Goal: Task Accomplishment & Management: Complete application form

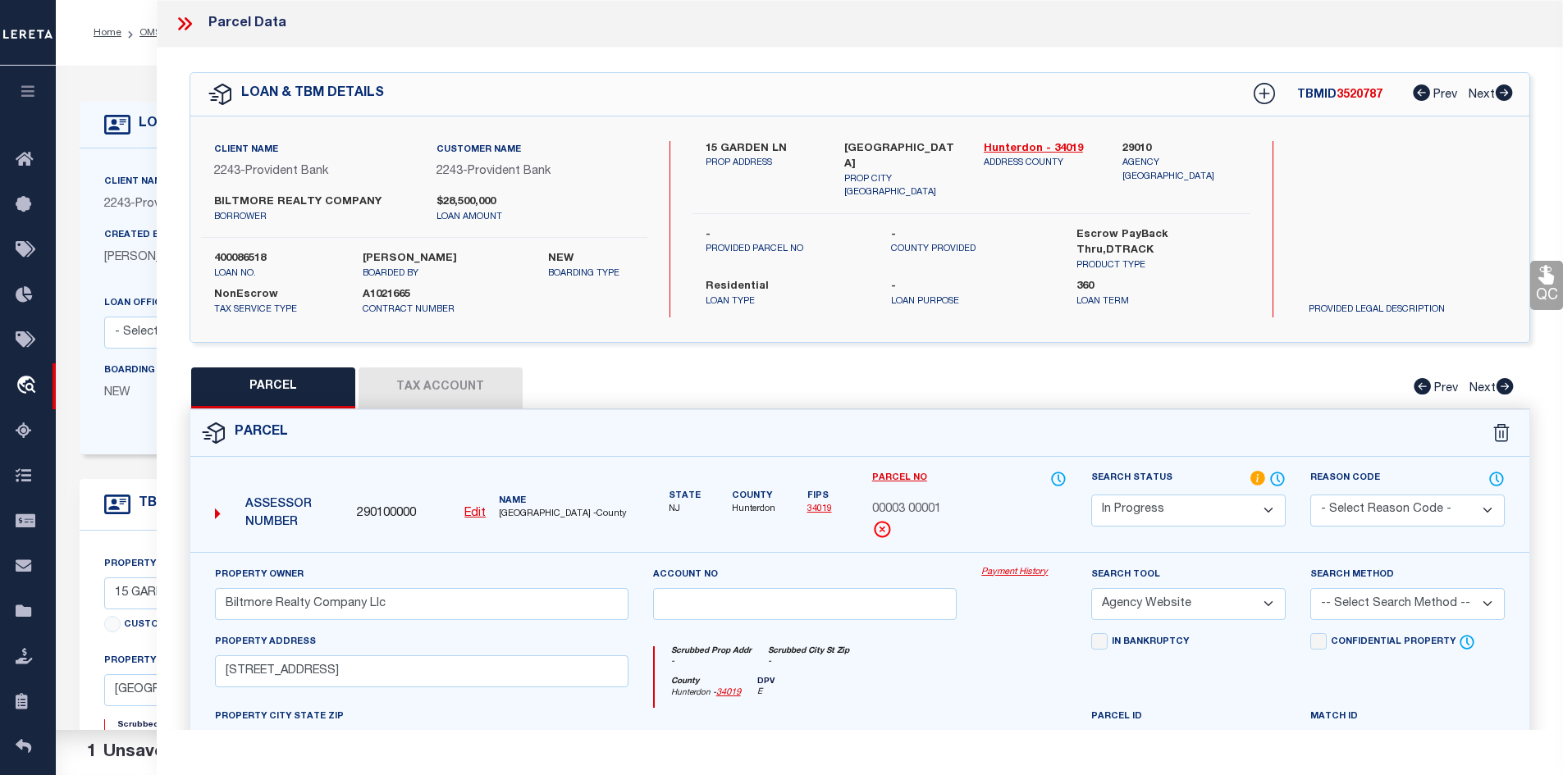
select select "IP"
select select "AGW"
select select "10"
select select "NonEscrow"
drag, startPoint x: 703, startPoint y: 141, endPoint x: 815, endPoint y: 141, distance: 112.4
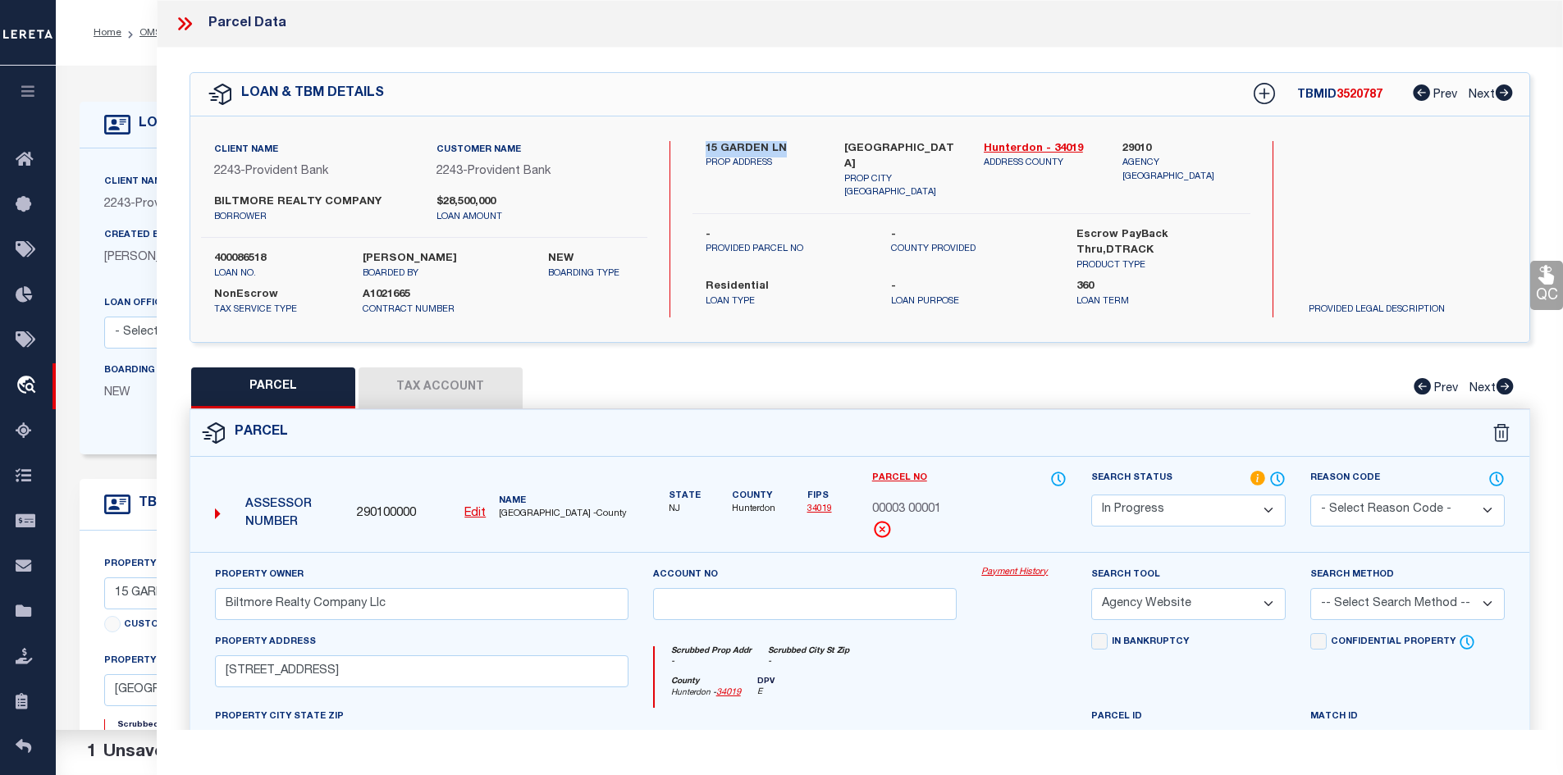
click at [815, 141] on div "15 GARDEN LN PROP ADDRESS" at bounding box center [762, 170] width 139 height 59
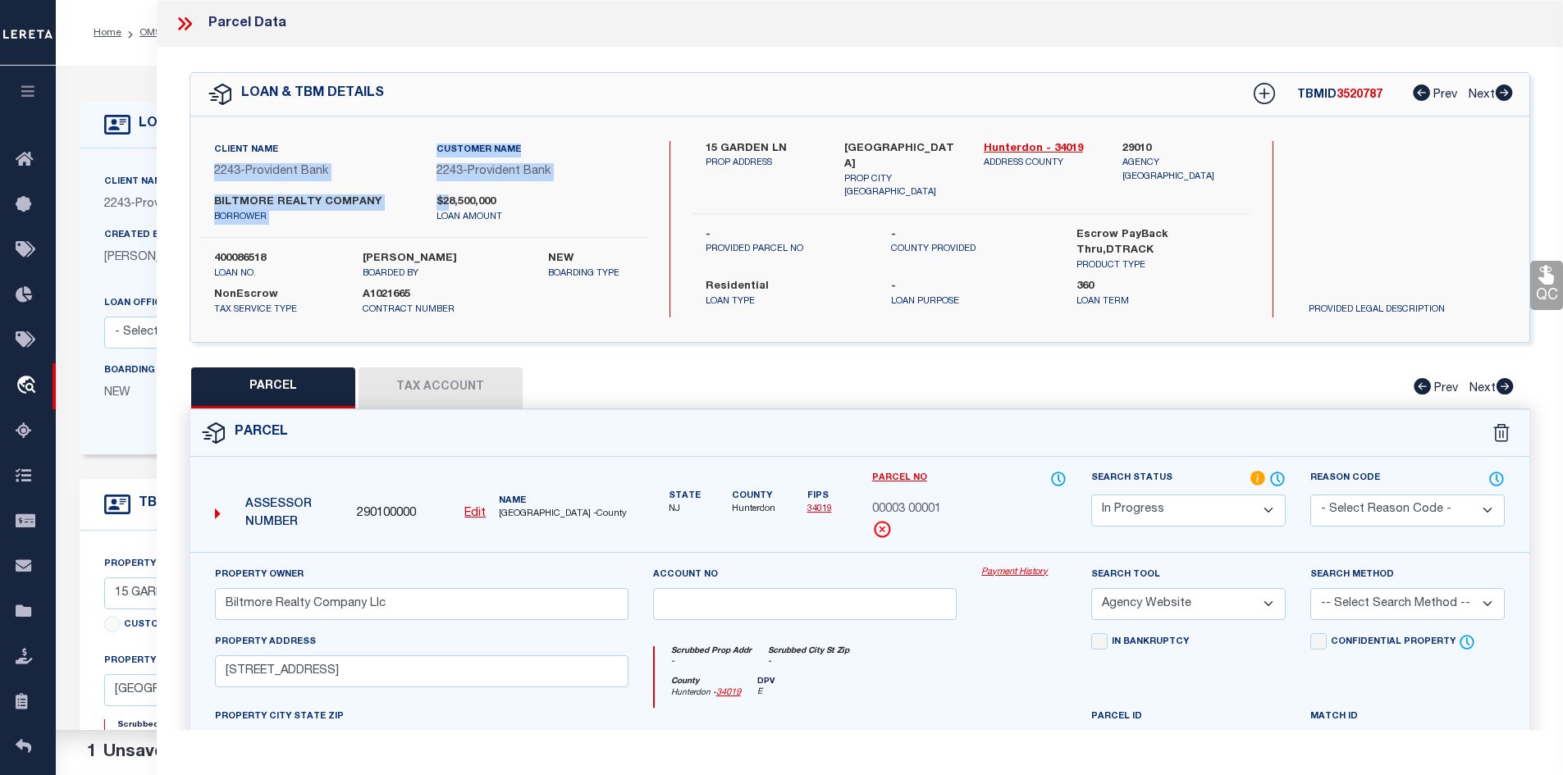
drag, startPoint x: 206, startPoint y: 188, endPoint x: 445, endPoint y: 199, distance: 239.8
click at [445, 199] on div "Client Name 2243 - Provident Bank Customer Name 2243 - Provident Bank BILTMORE …" at bounding box center [424, 189] width 446 height 97
click at [445, 391] on button "Tax Account" at bounding box center [441, 388] width 164 height 41
select select "100"
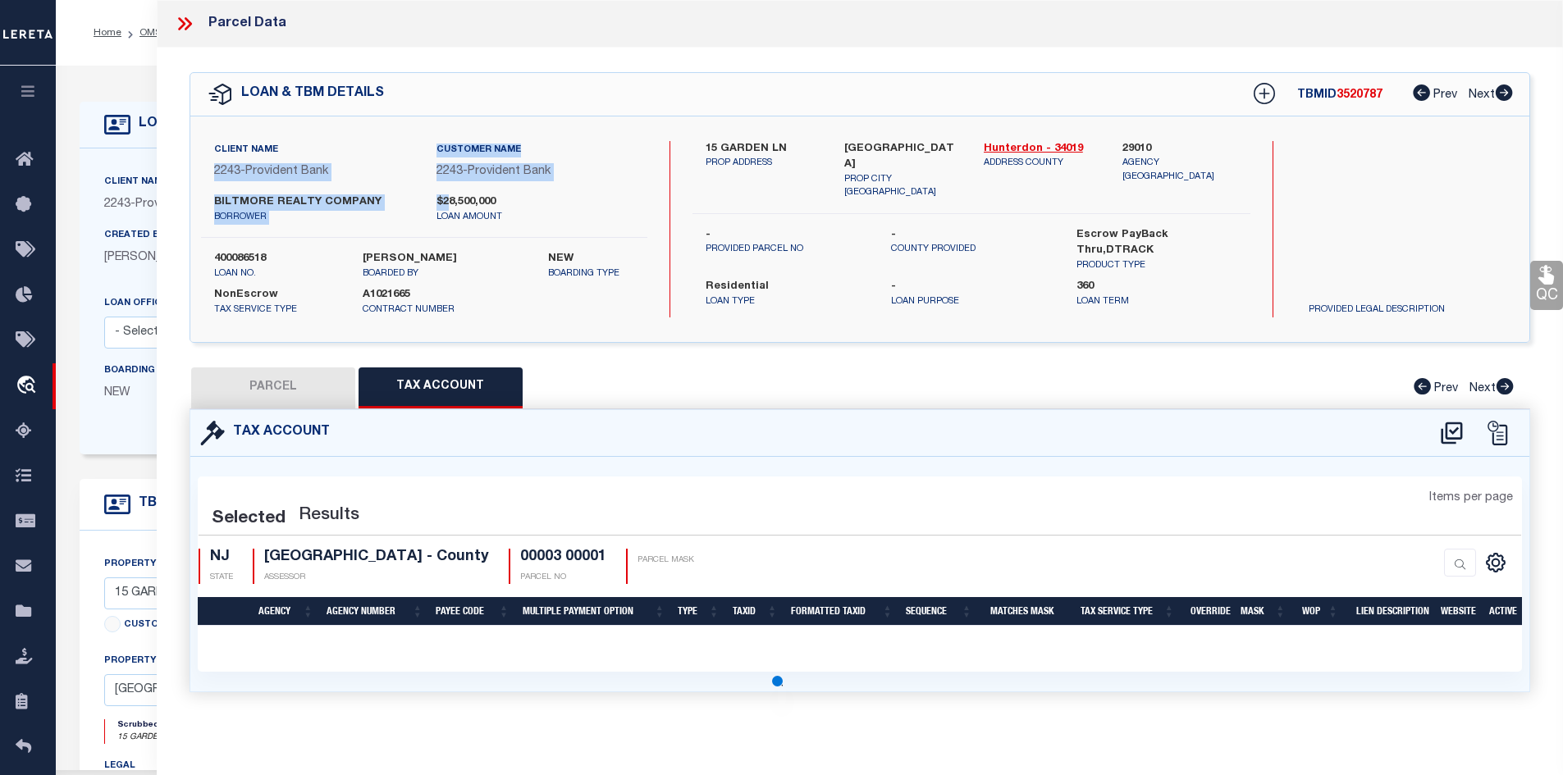
select select "100"
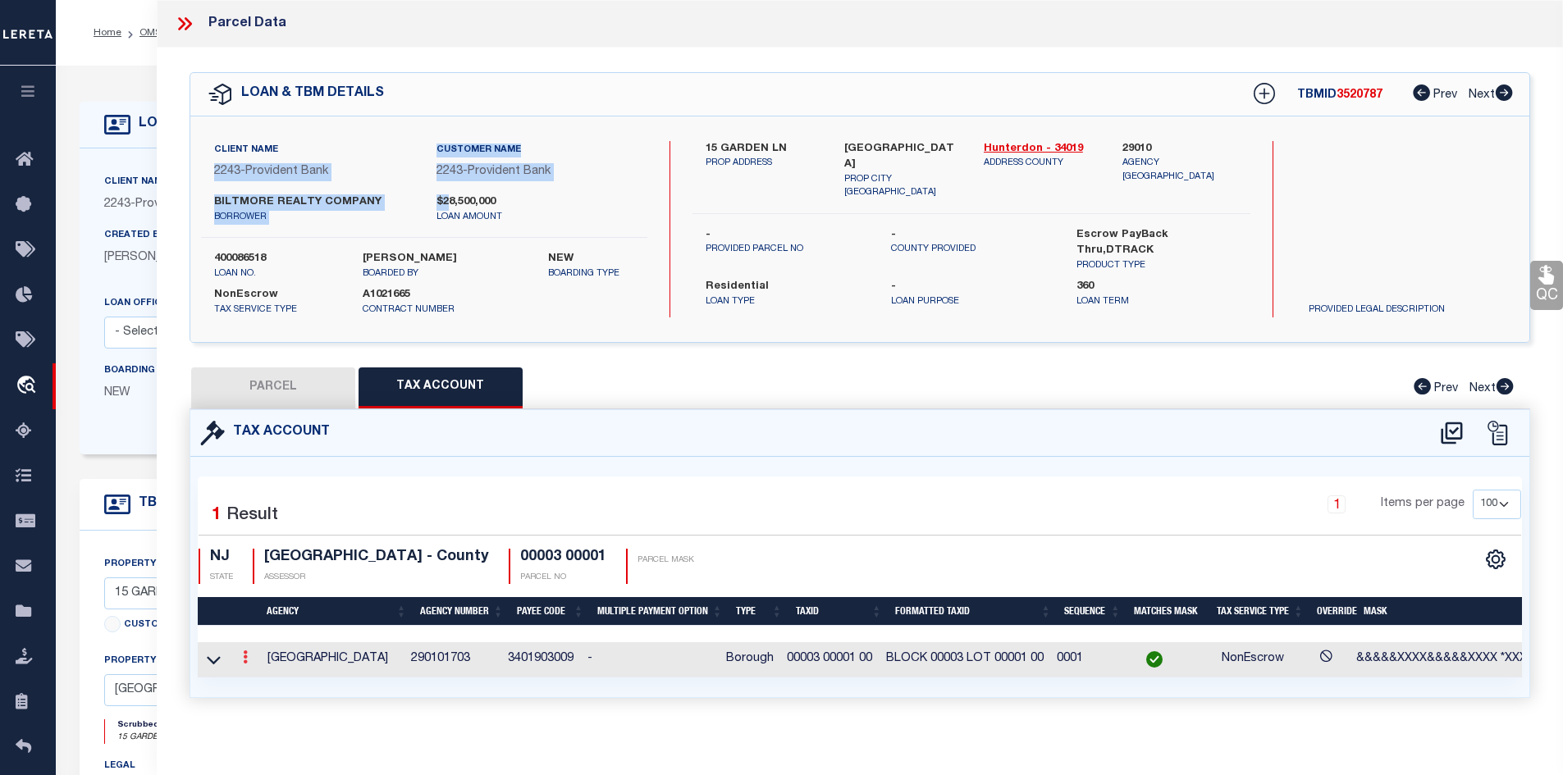
click at [246, 660] on icon at bounding box center [245, 657] width 5 height 13
click at [263, 683] on icon "" at bounding box center [263, 682] width 12 height 12
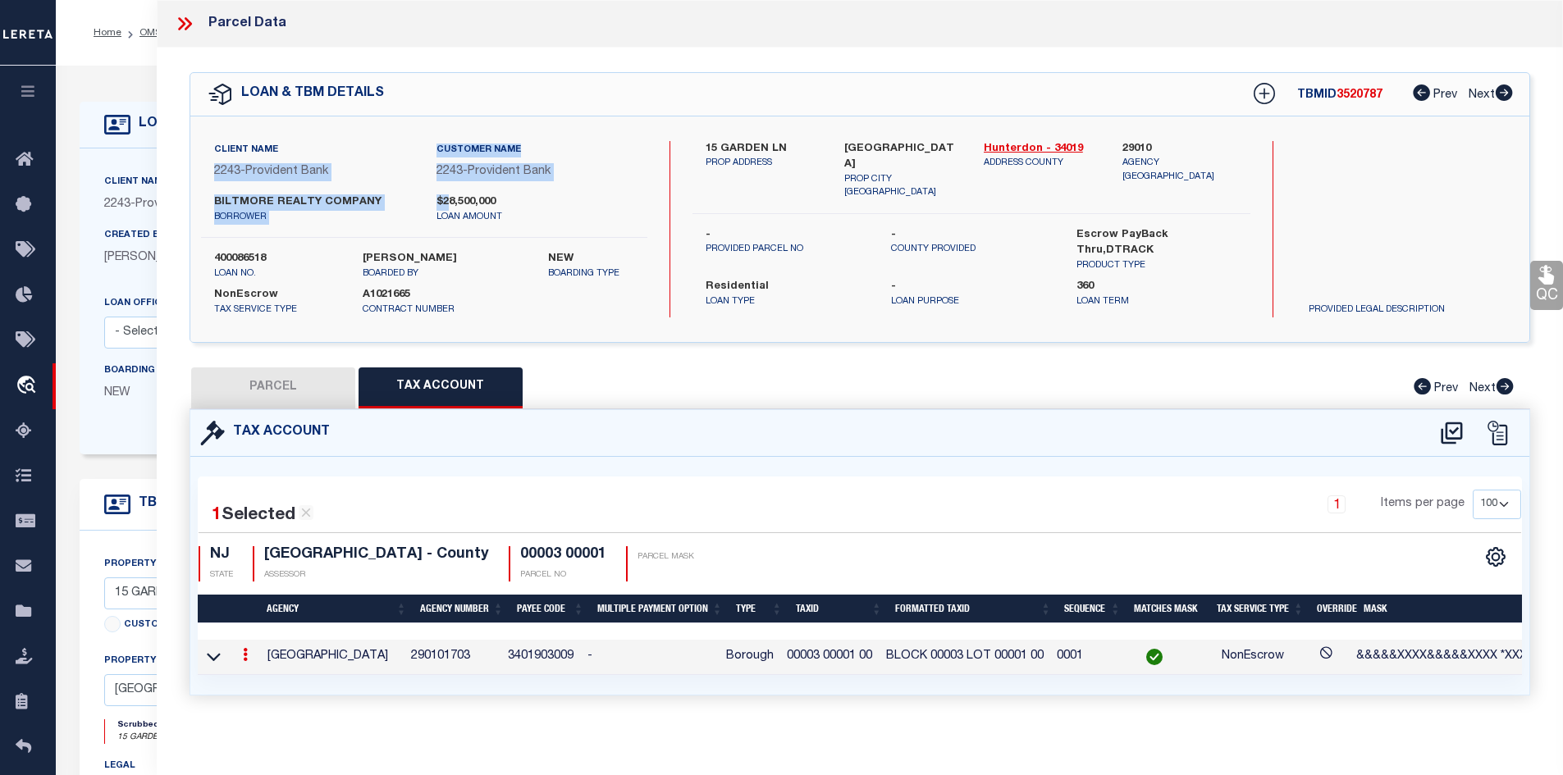
type input "00003 00001 00"
type textarea "&&&&&XXXX&&&&&XXXX *XXXX"
checkbox input "true"
type input "BLOCK XXXXXXXXX LOT XXXXXXXXXXXXXXXXXX*"
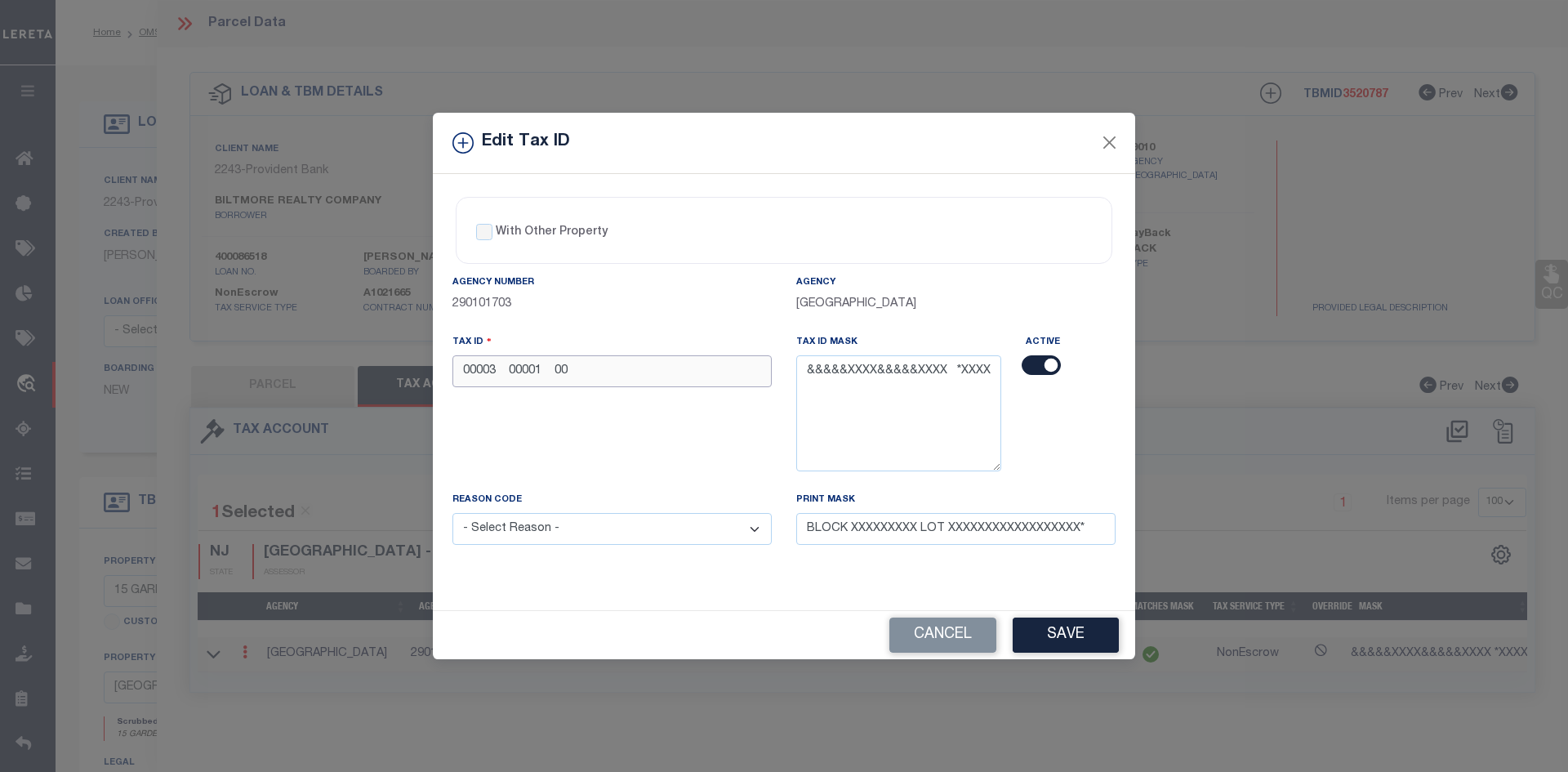
click at [587, 370] on input "00003 00001 00" at bounding box center [611, 372] width 320 height 32
type input "00003 00001"
click at [1062, 635] on button "Save" at bounding box center [1065, 635] width 107 height 35
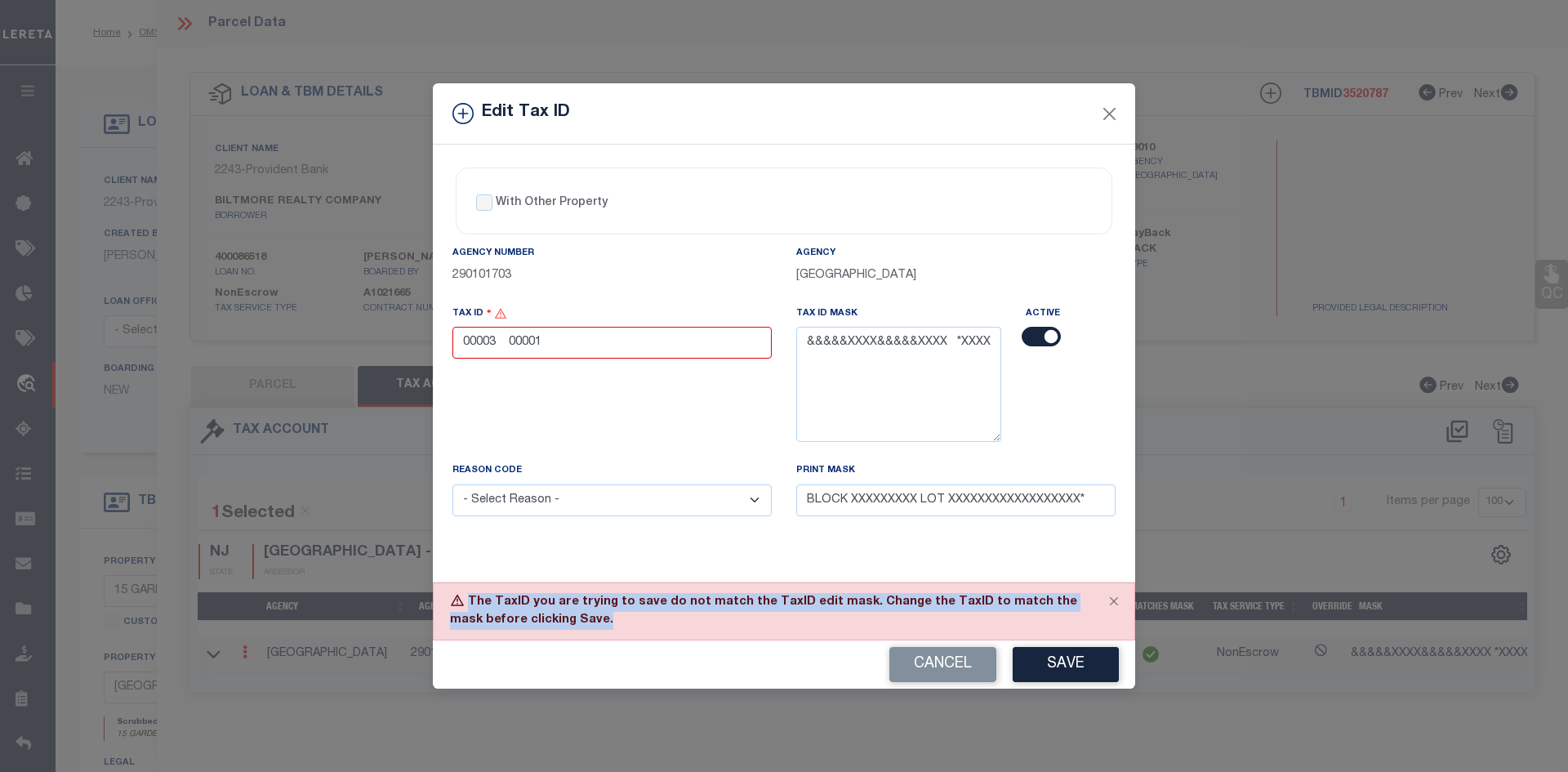
drag, startPoint x: 470, startPoint y: 597, endPoint x: 597, endPoint y: 631, distance: 131.5
click at [597, 631] on div "The TaxID you are trying to save do not match the TaxID edit mask. Change the T…" at bounding box center [784, 612] width 703 height 58
copy div "The TaxID you are trying to save do not match the TaxID edit mask. Change the T…"
click at [953, 672] on button "Cancel" at bounding box center [942, 664] width 107 height 35
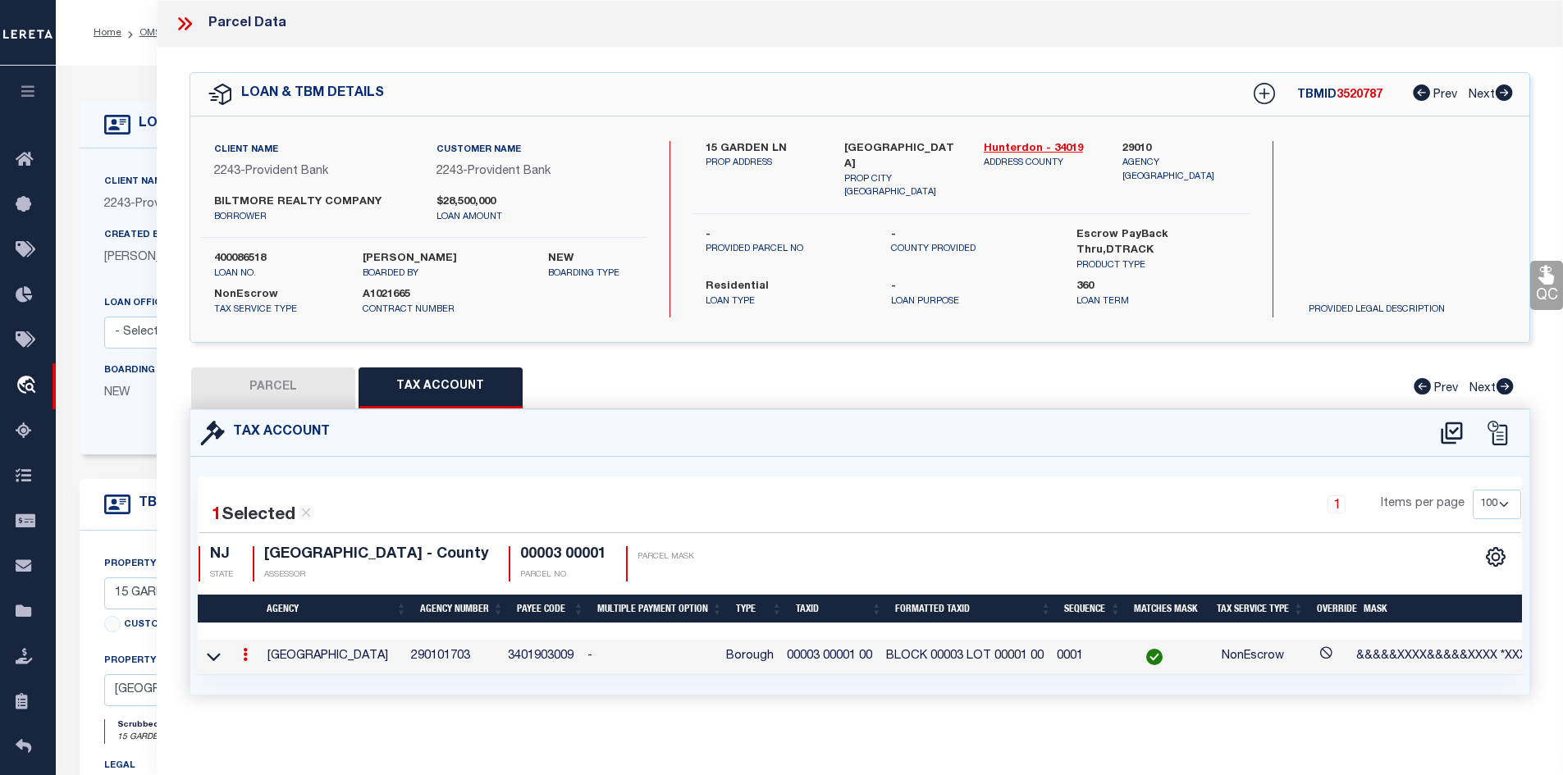
click at [241, 658] on link at bounding box center [245, 657] width 18 height 13
click at [243, 653] on icon at bounding box center [245, 654] width 5 height 13
click at [215, 660] on icon at bounding box center [214, 656] width 14 height 17
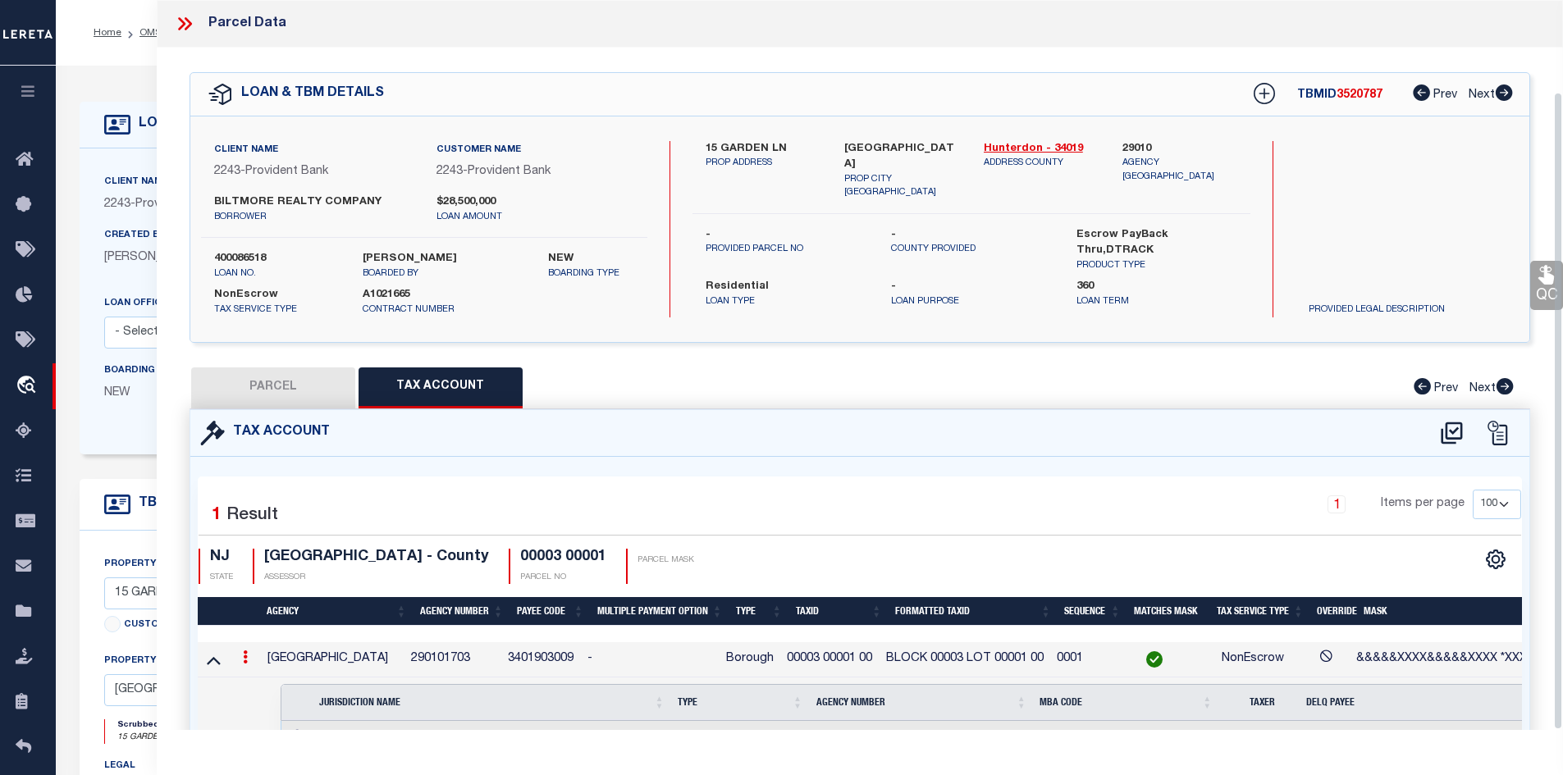
scroll to position [105, 0]
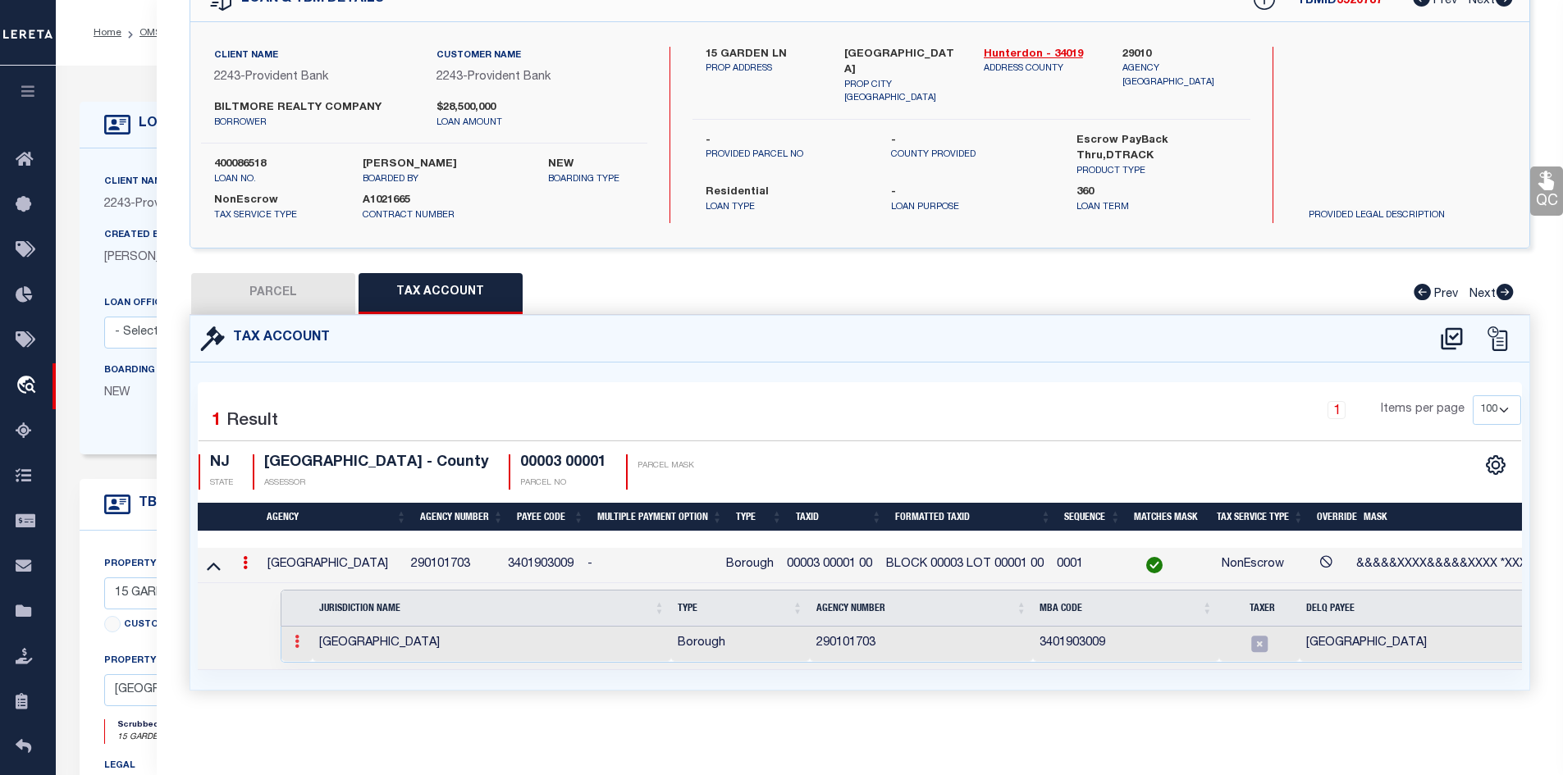
click at [297, 637] on icon at bounding box center [297, 641] width 5 height 13
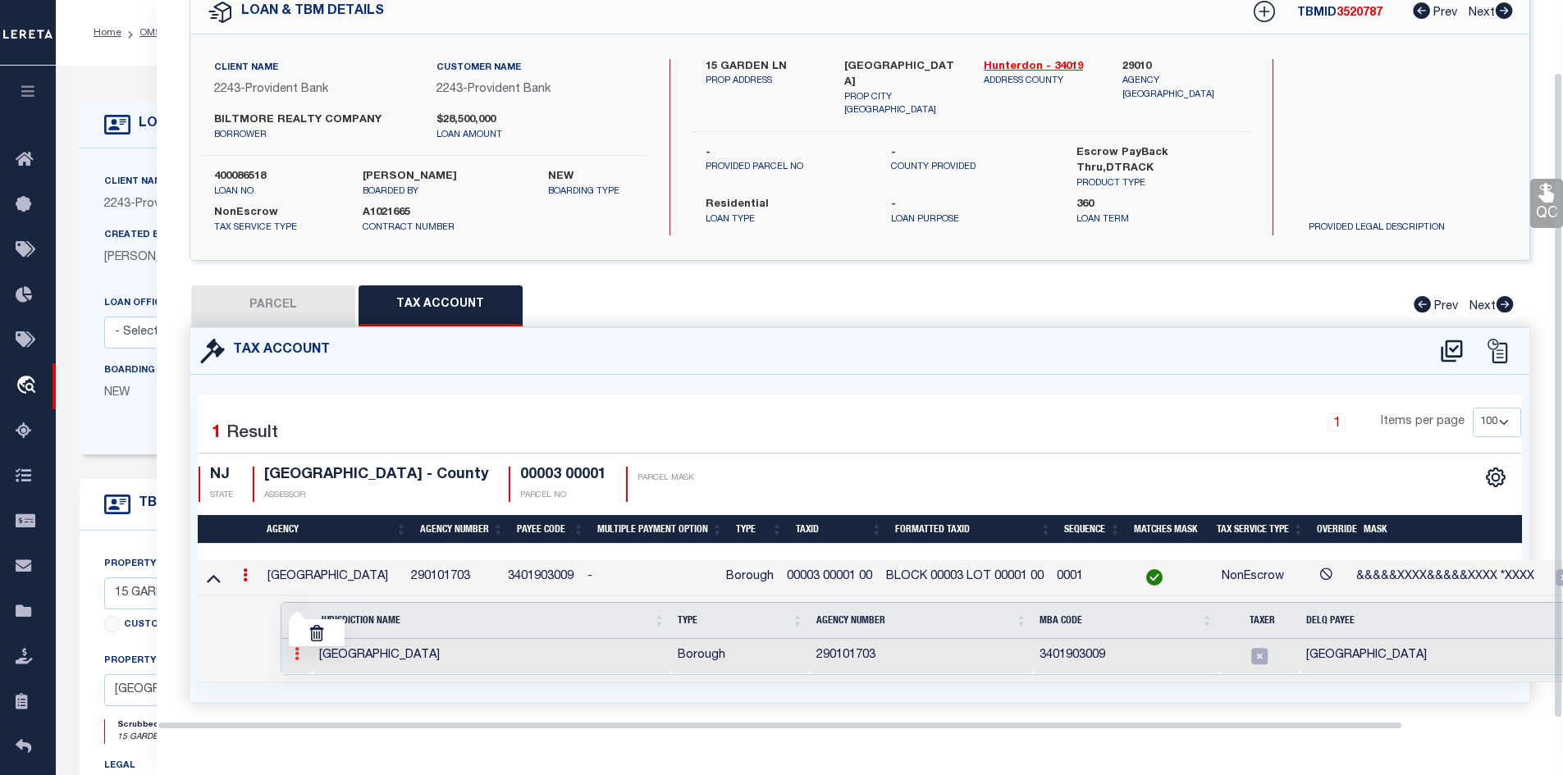
scroll to position [82, 0]
click at [317, 633] on img at bounding box center [316, 633] width 16 height 16
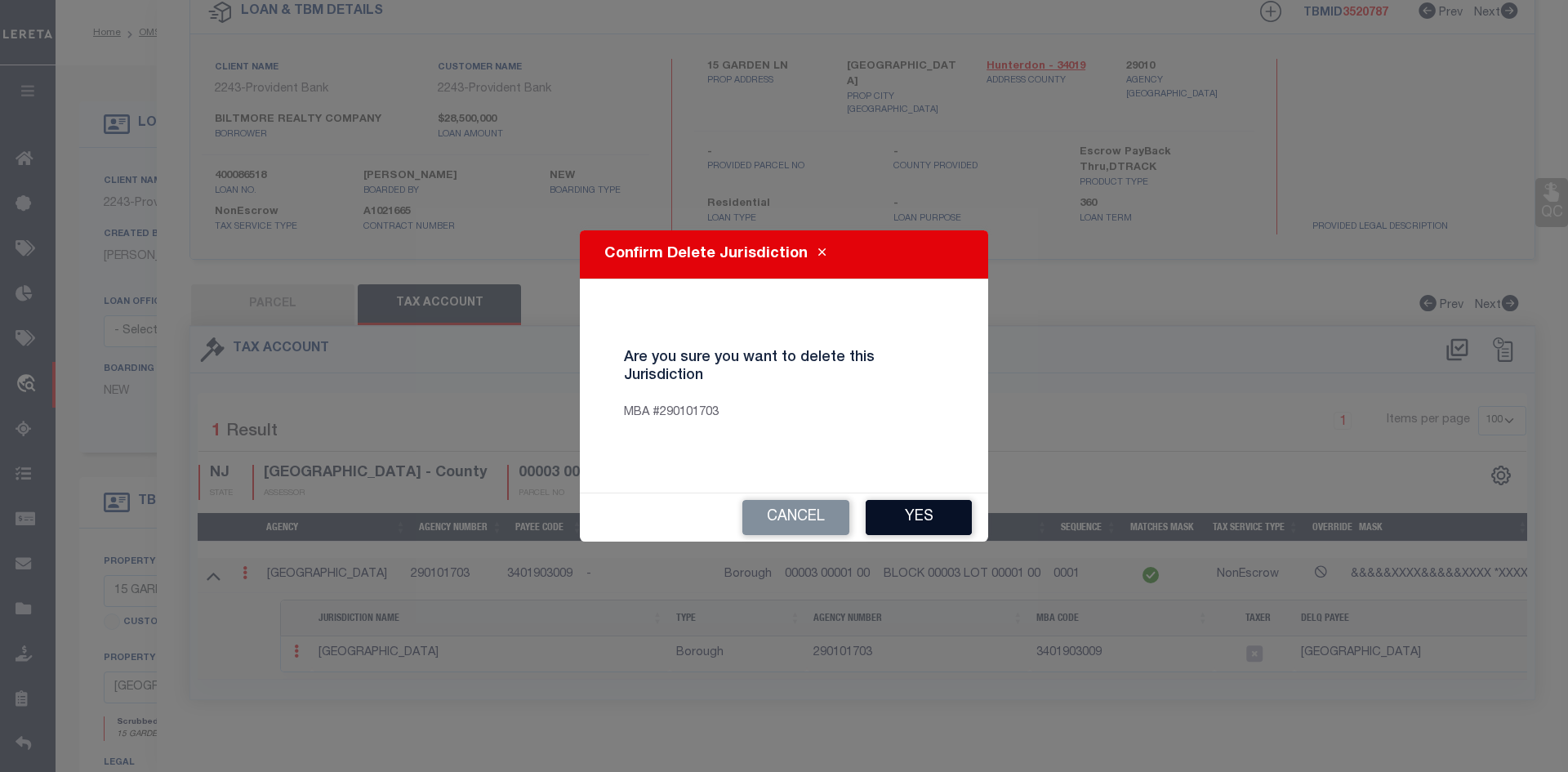
click at [915, 519] on button "Yes" at bounding box center [919, 517] width 107 height 35
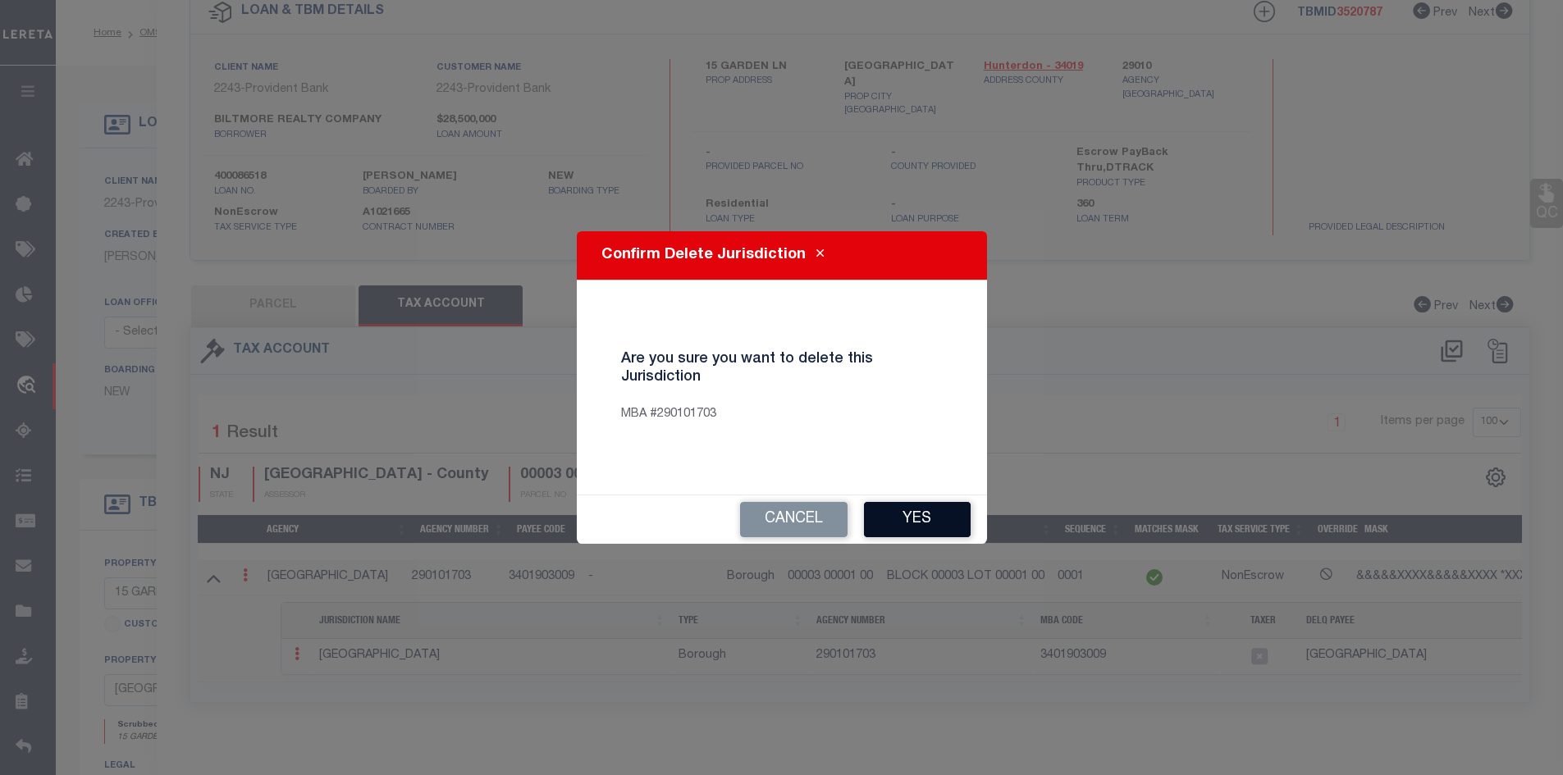
select select "100"
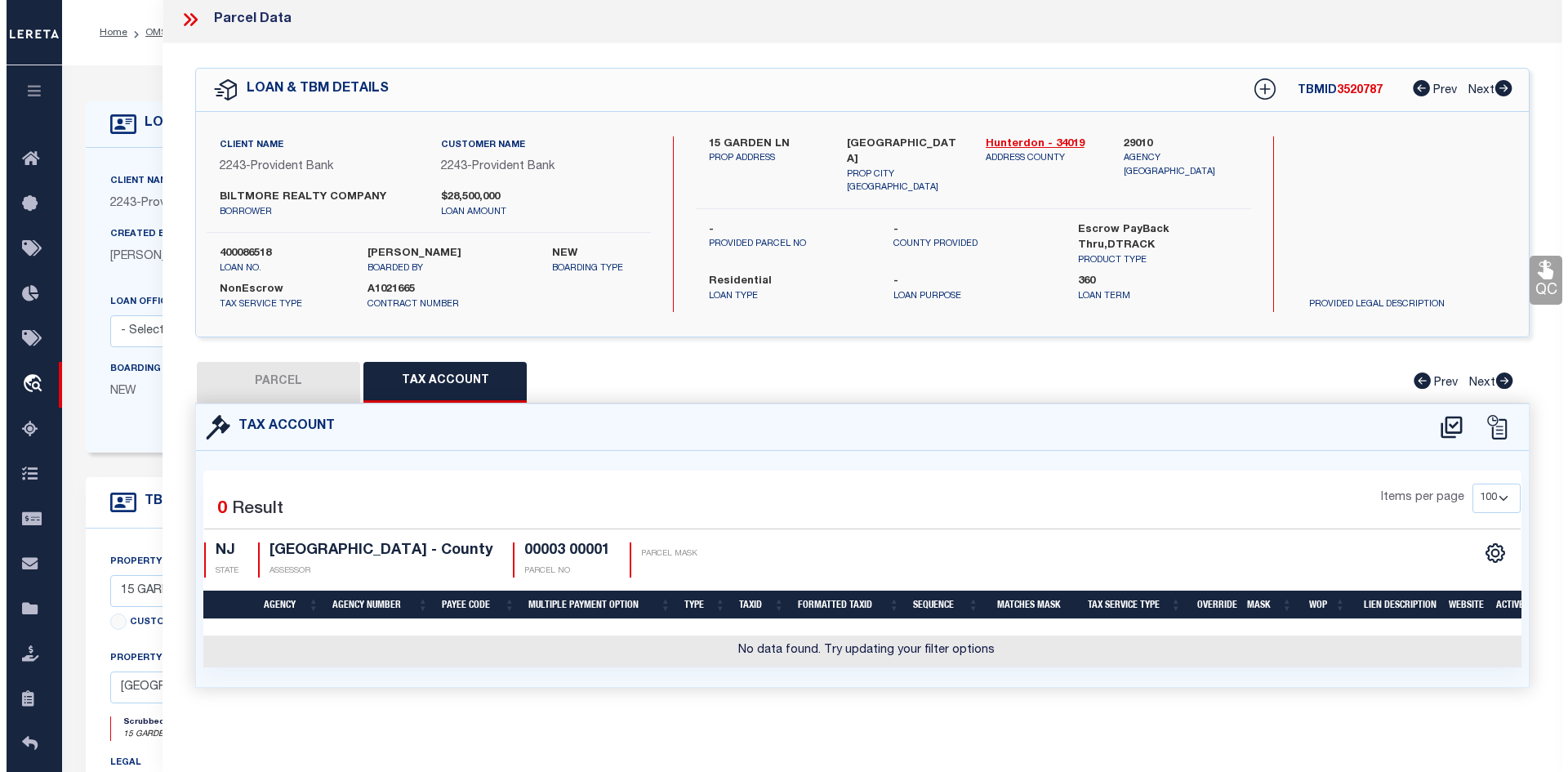
scroll to position [0, 0]
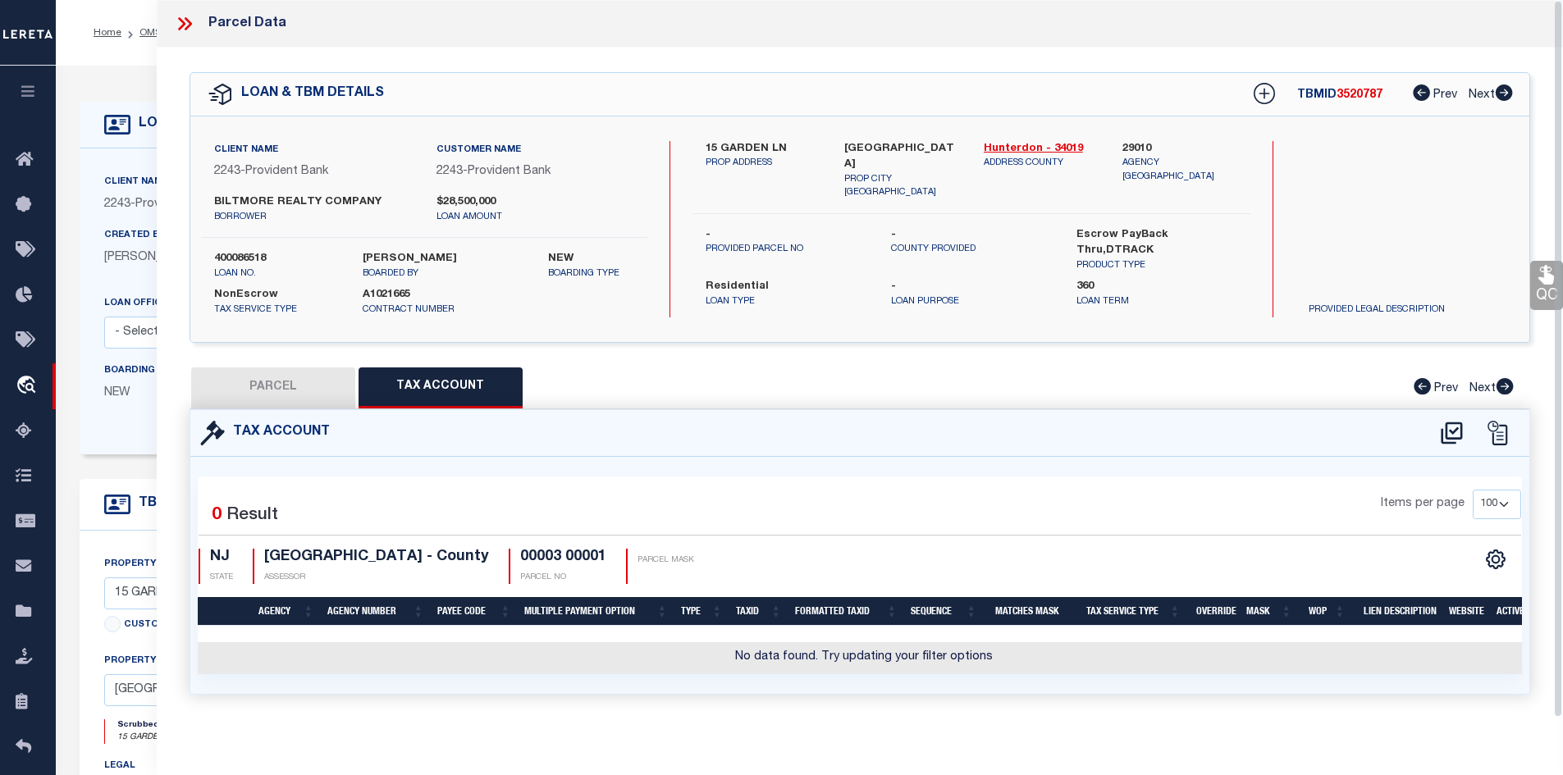
click at [294, 390] on button "PARCEL" at bounding box center [273, 388] width 164 height 41
select select "AS"
select select
checkbox input "false"
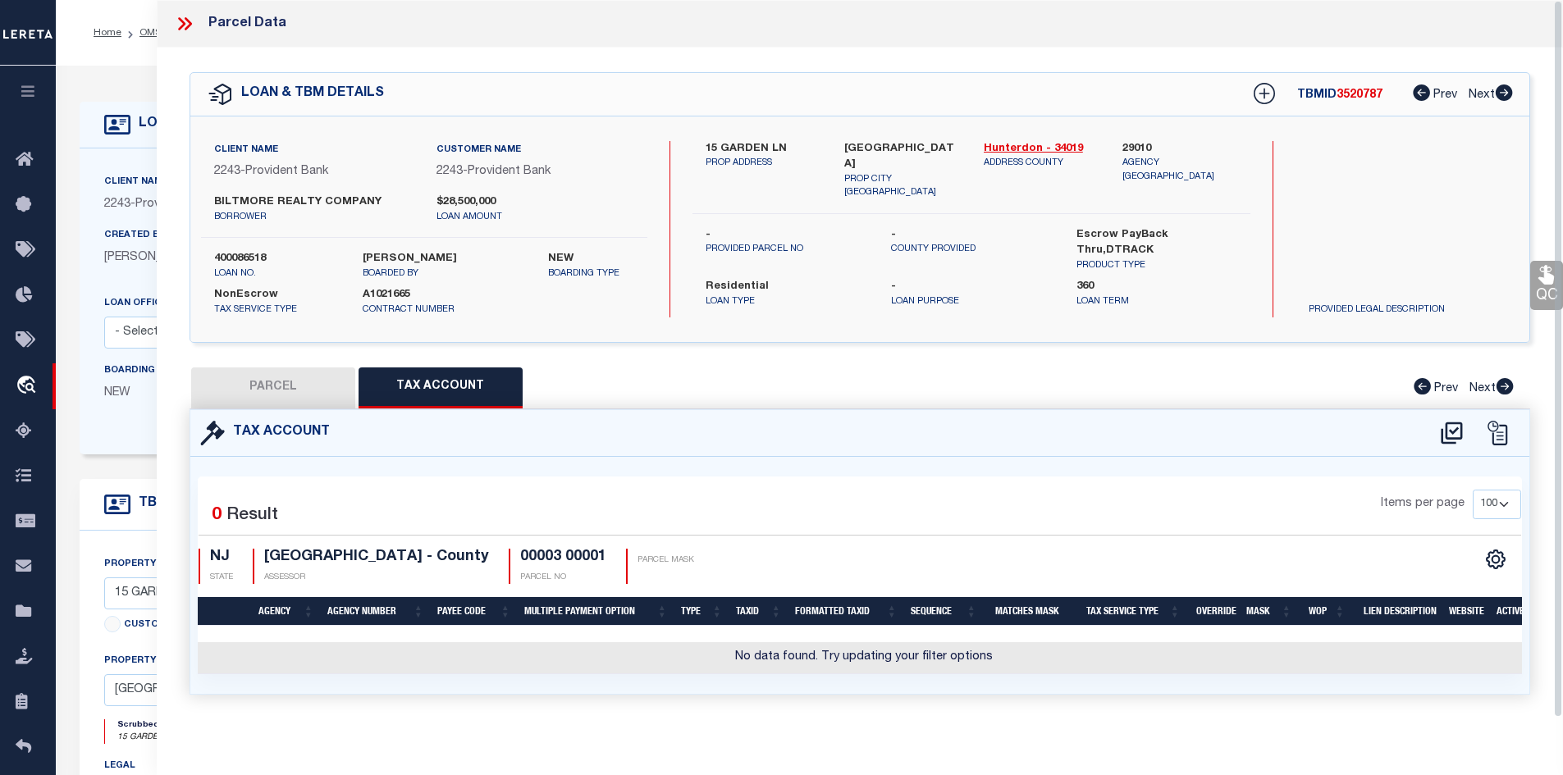
select select "IP"
type input "Biltmore Realty Company Llc"
select select "AGW"
type input "[STREET_ADDRESS]"
type textarea "Block:1,Lot::3"
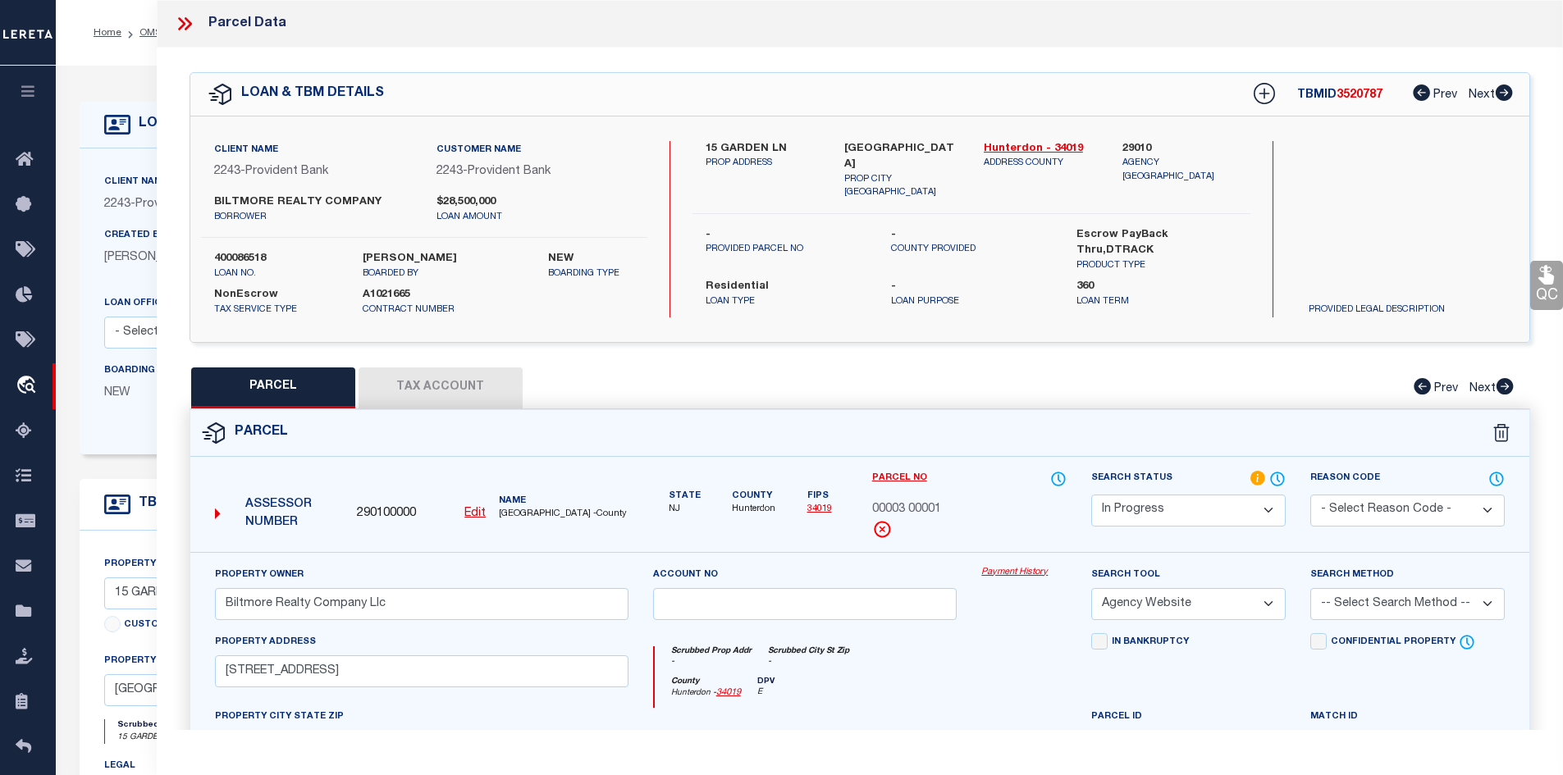
click at [445, 392] on button "Tax Account" at bounding box center [441, 388] width 164 height 41
select select "100"
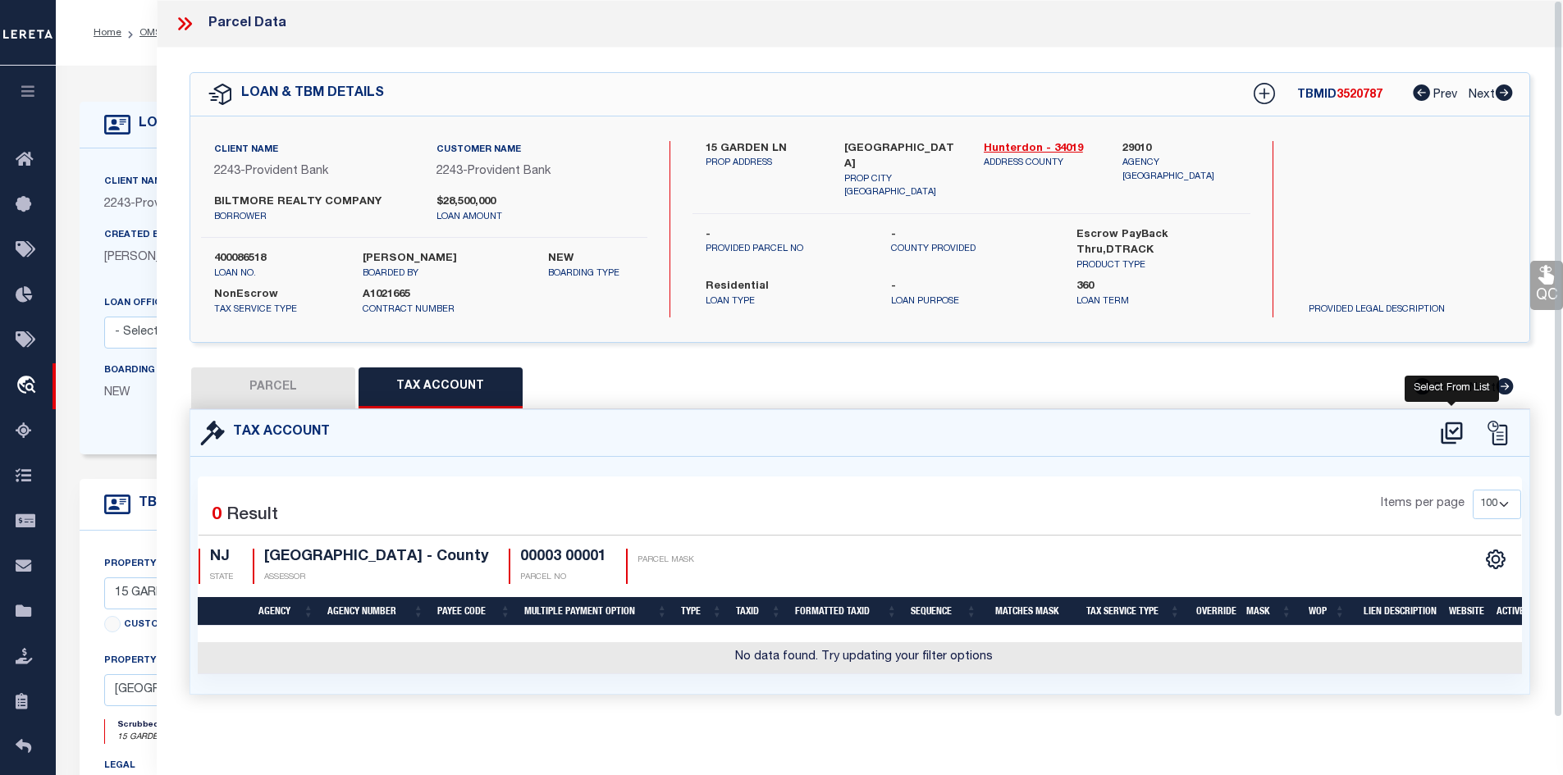
click at [1454, 432] on icon at bounding box center [1451, 433] width 27 height 26
select select "100"
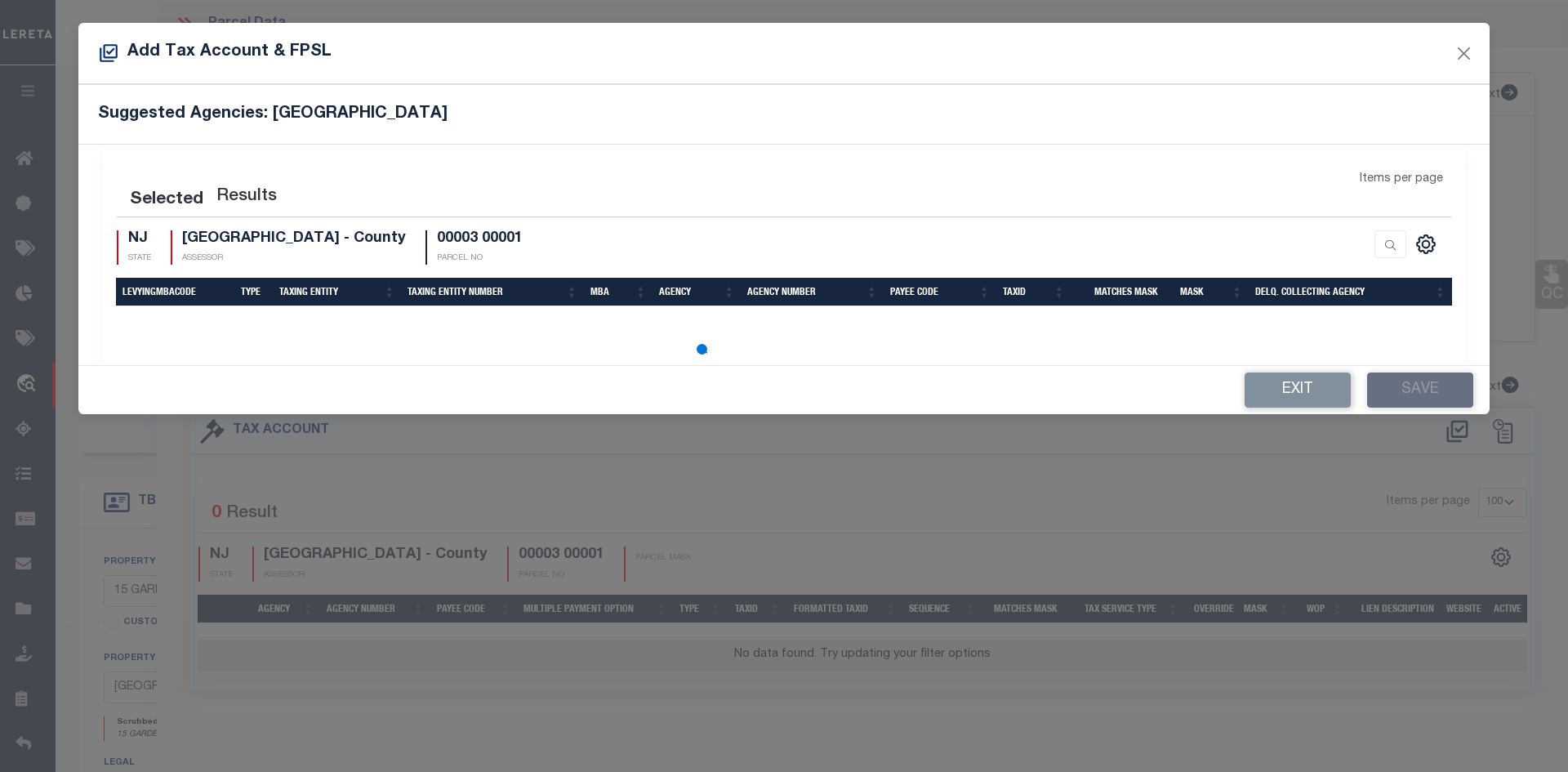
select select "100"
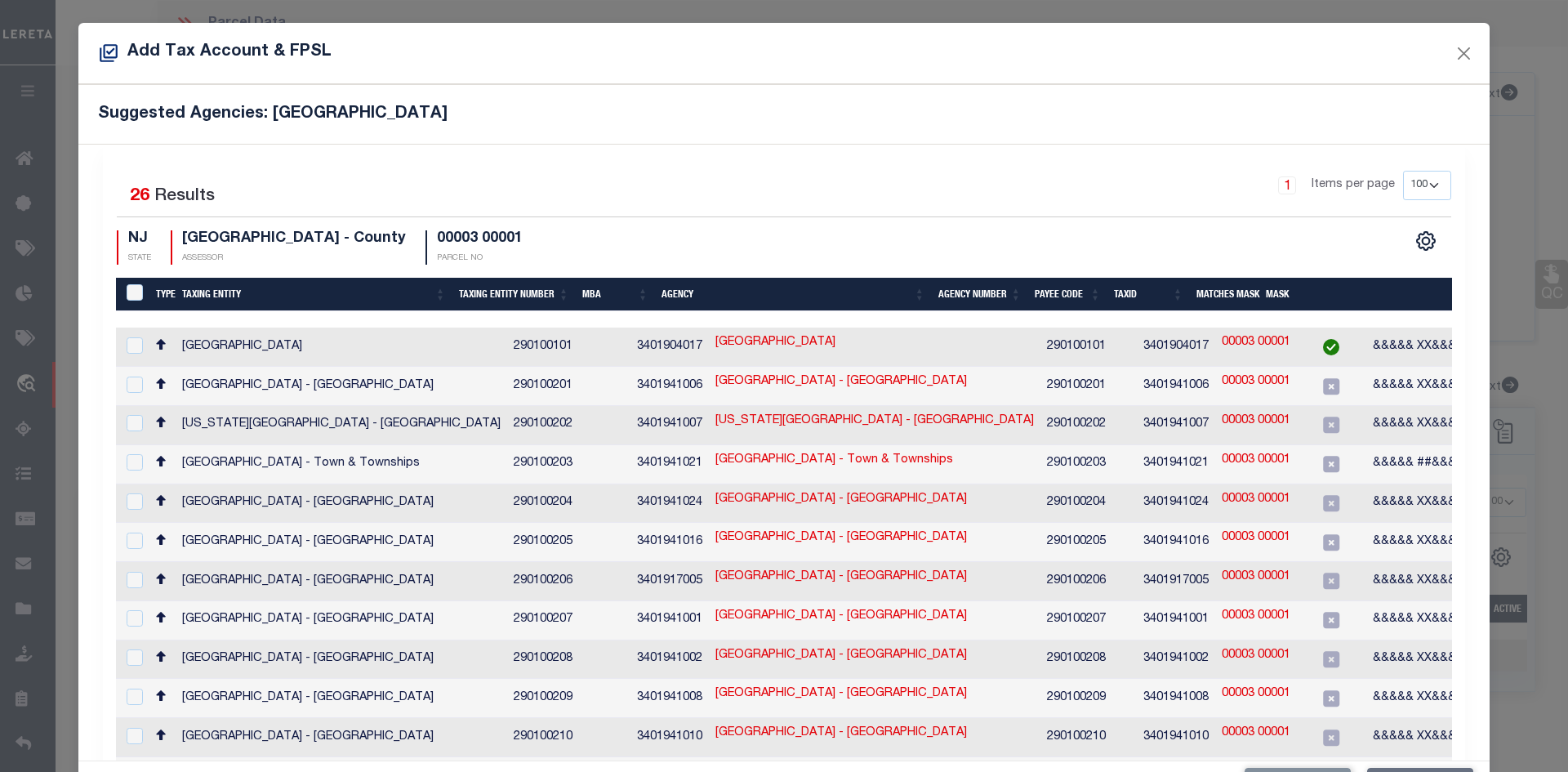
scroll to position [543, 0]
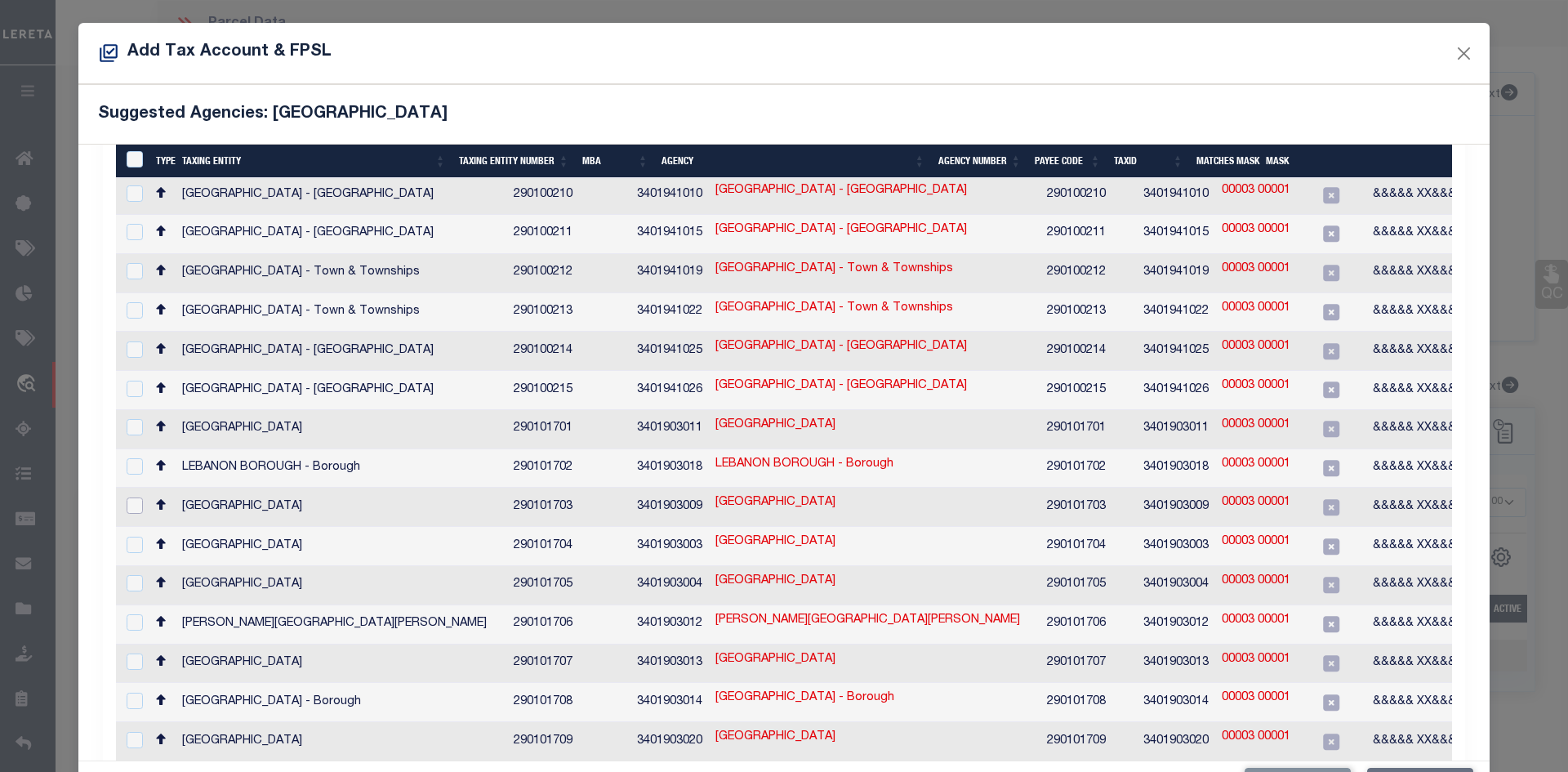
click at [132, 498] on input "checkbox" at bounding box center [134, 506] width 16 height 16
checkbox input "true"
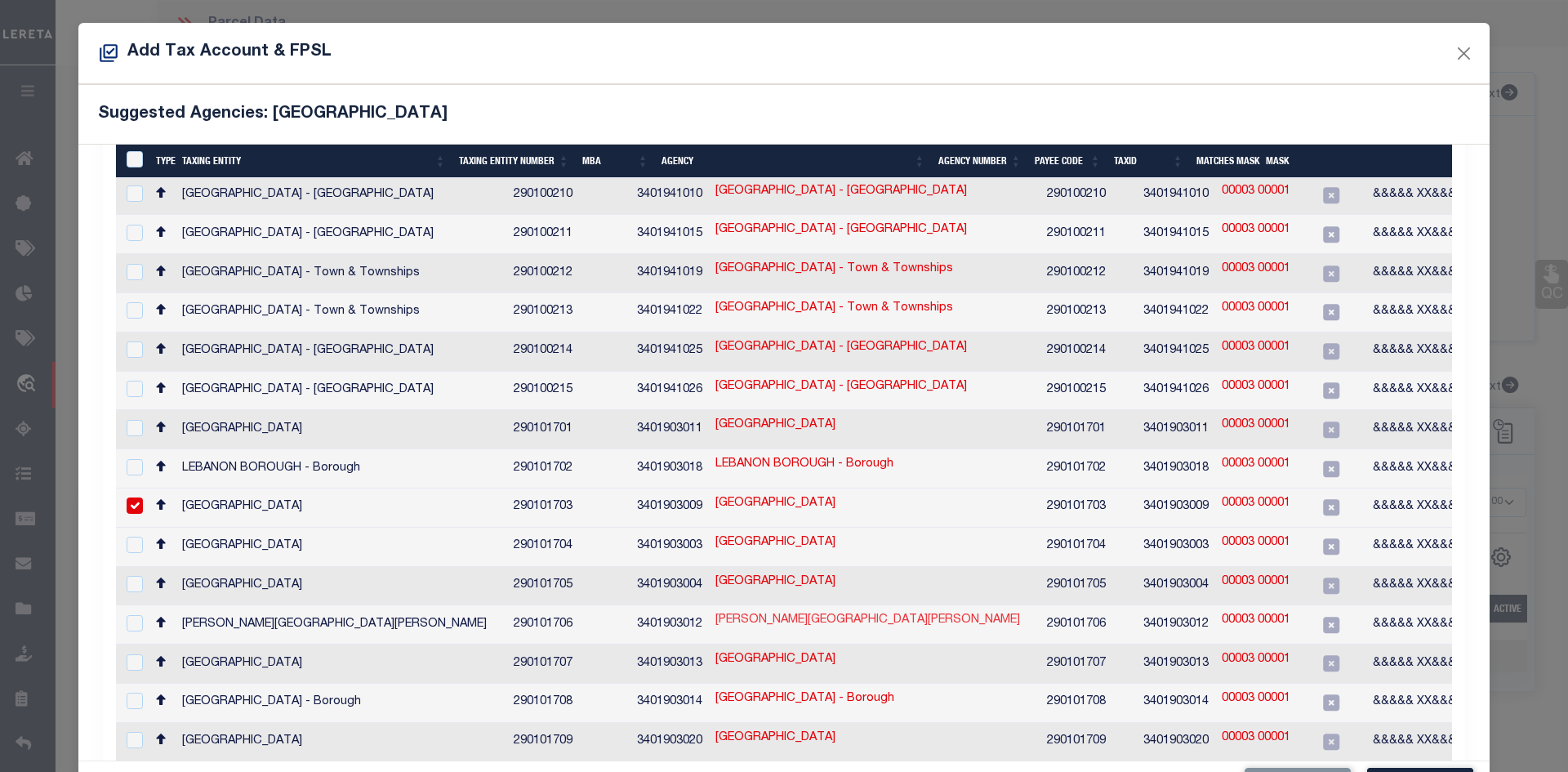
scroll to position [61, 0]
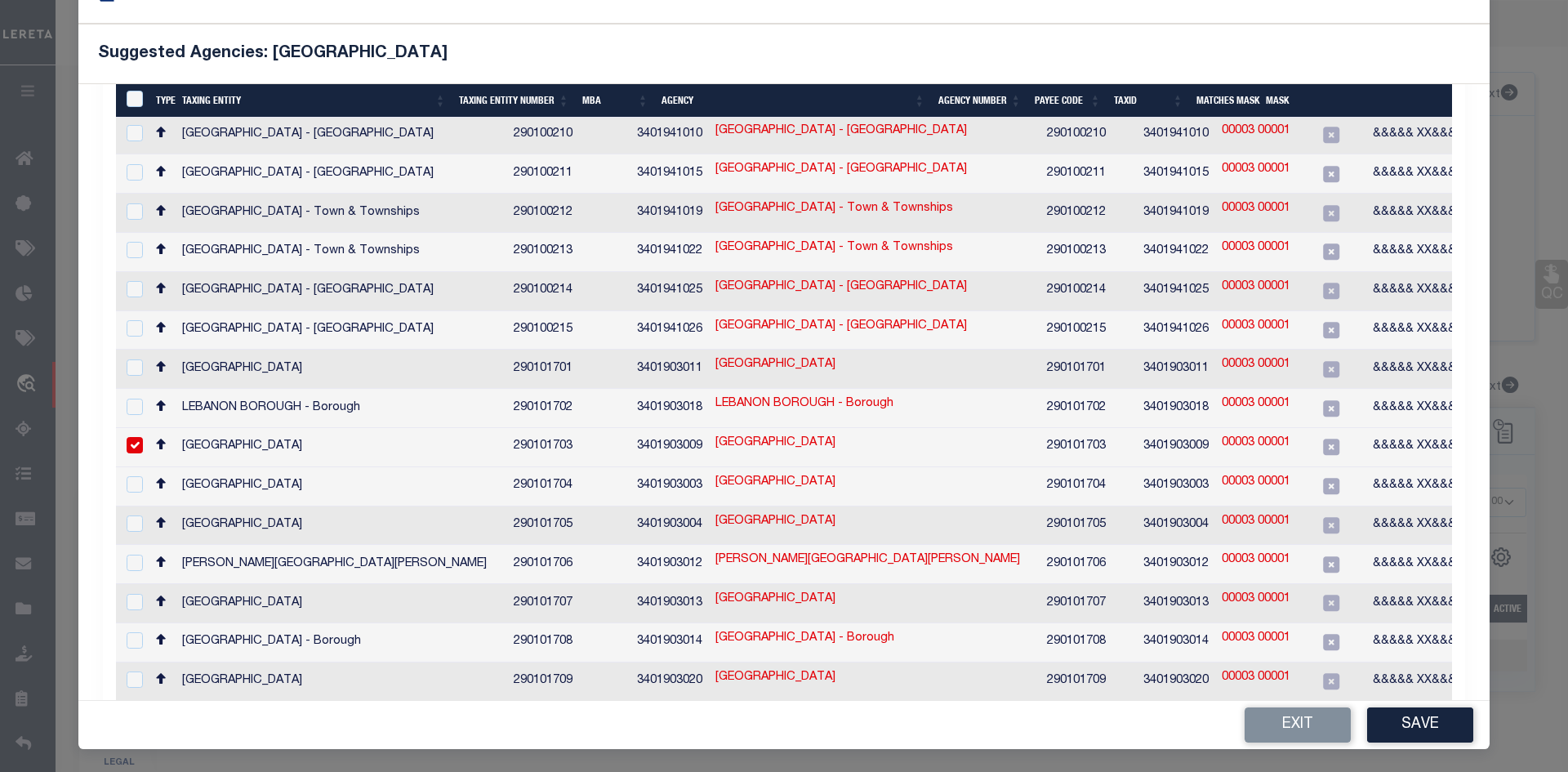
click at [1222, 434] on link "00003 00001" at bounding box center [1255, 443] width 69 height 18
type input "00003 00001"
checkbox input "false"
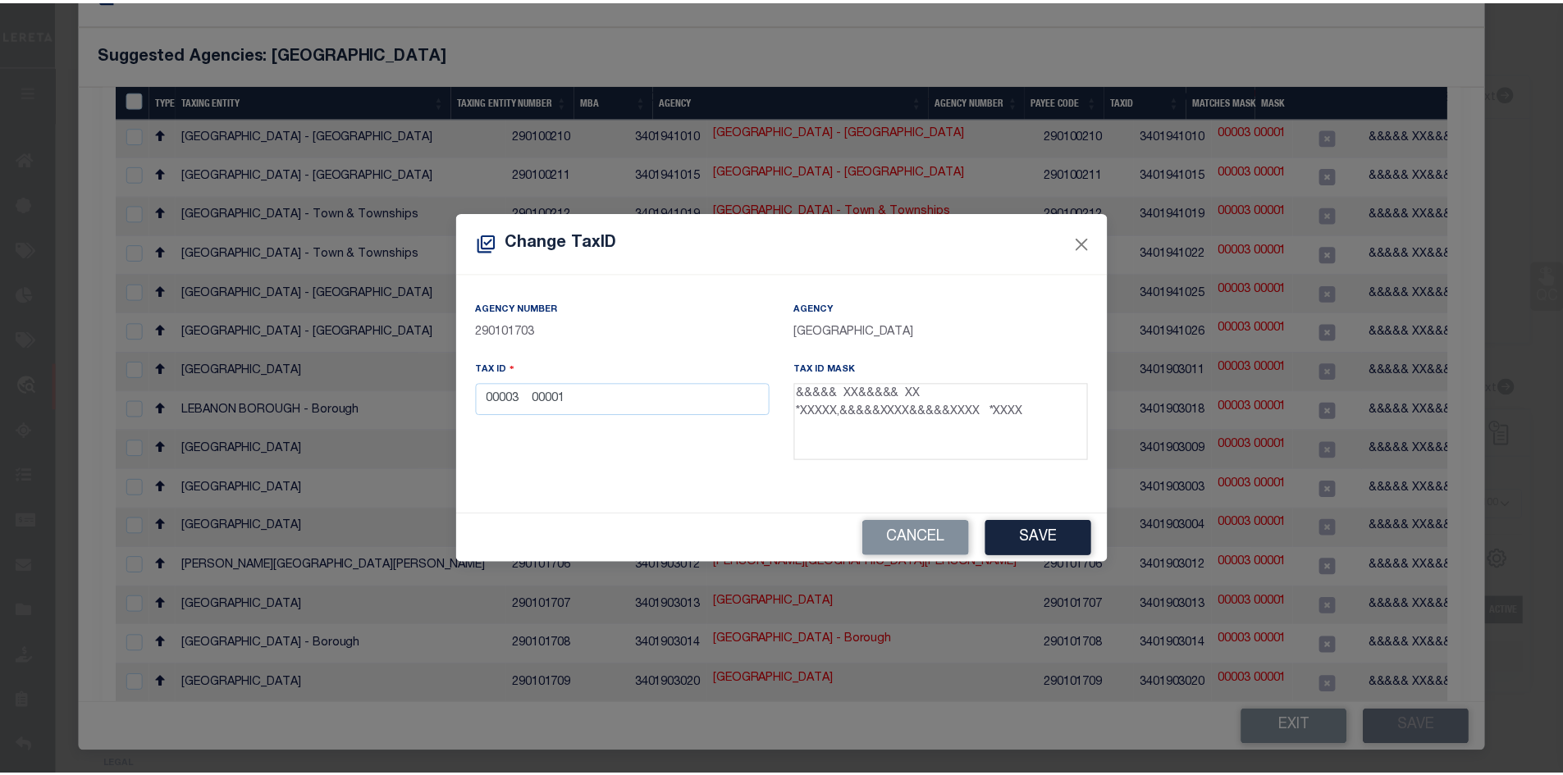
scroll to position [43, 0]
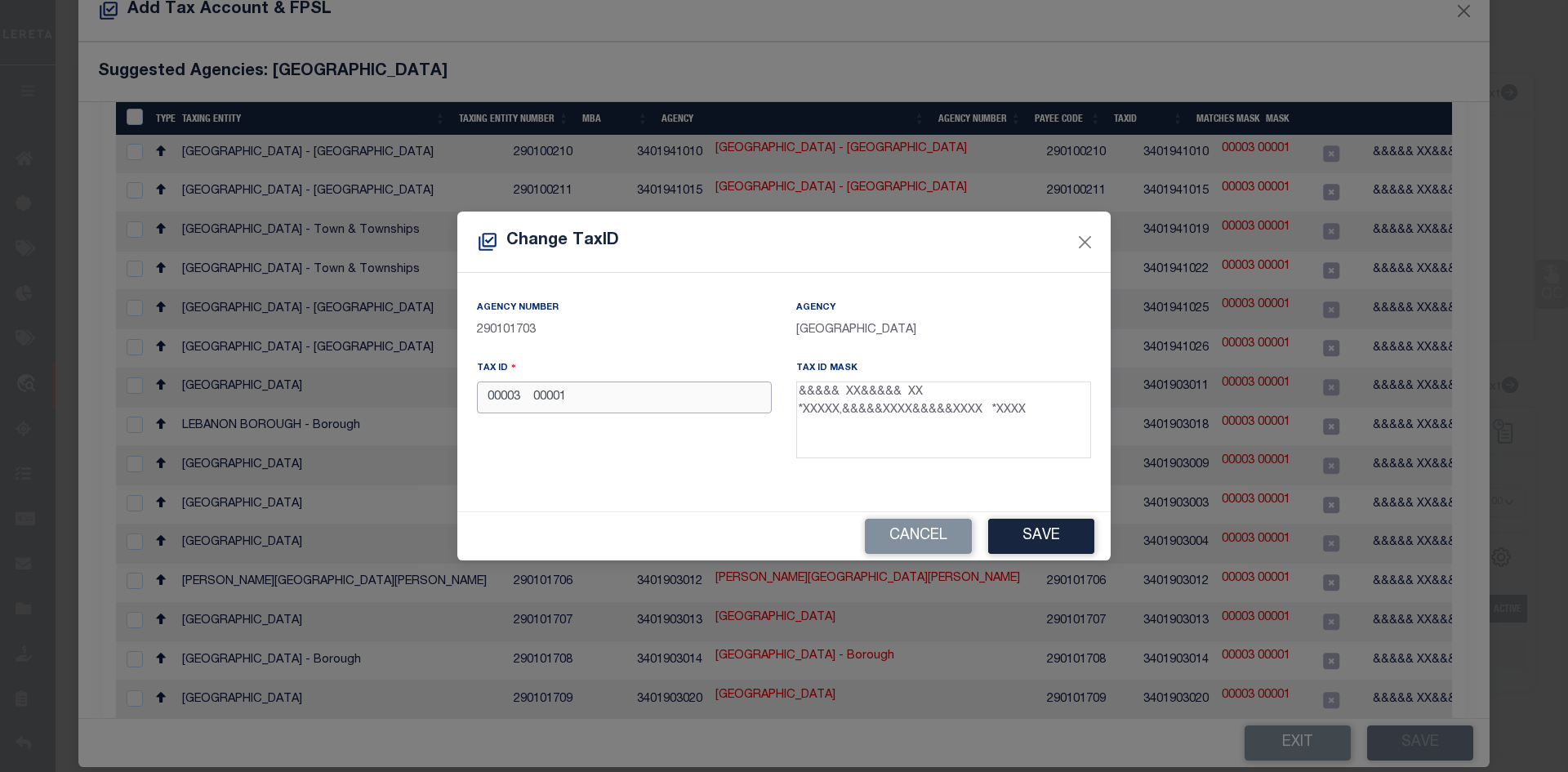
click at [589, 399] on input "00003 00001" at bounding box center [624, 397] width 295 height 32
type input "0"
type input "00003 00001"
click at [1071, 541] on button "Save" at bounding box center [1041, 536] width 107 height 35
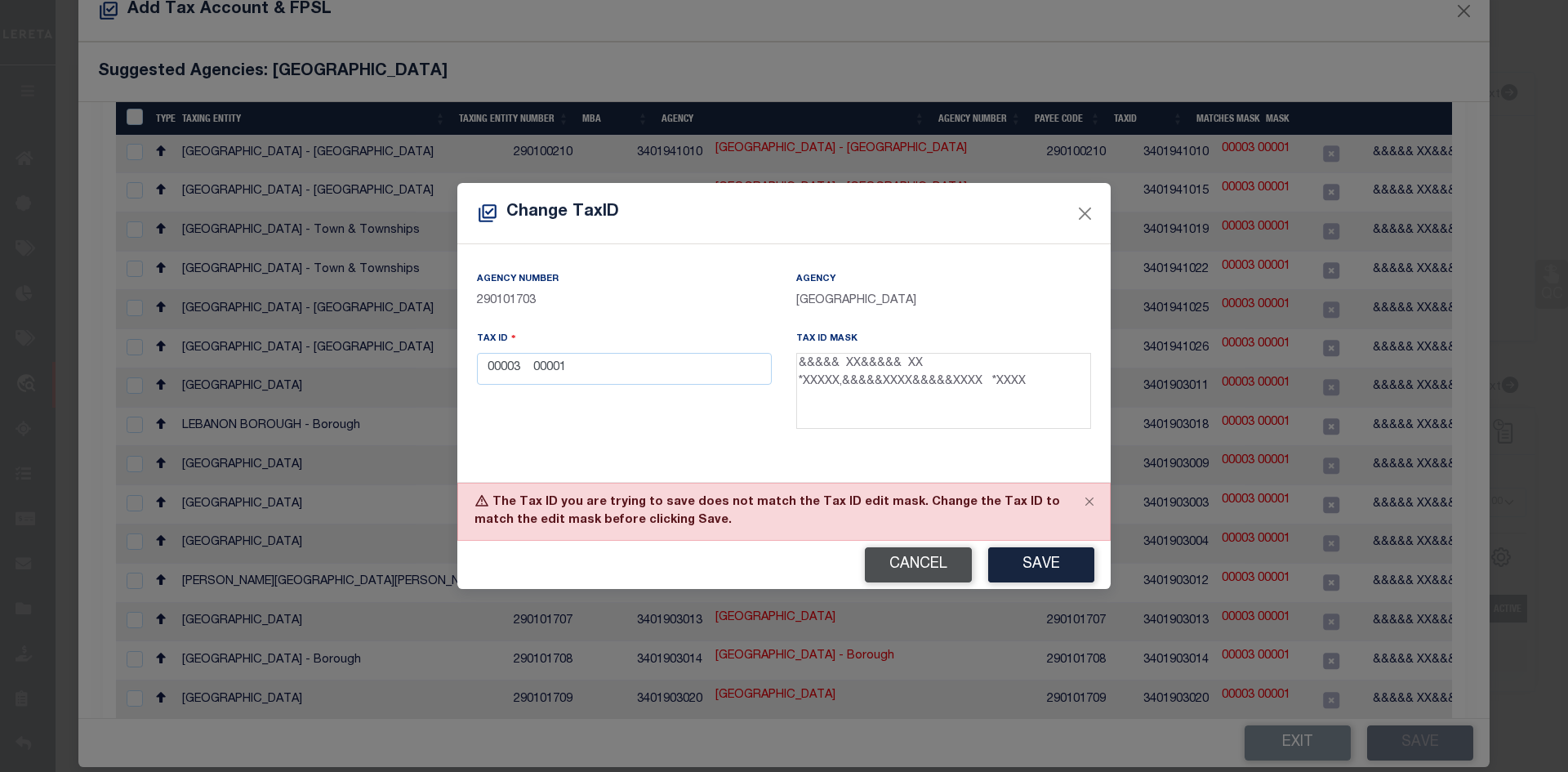
click at [921, 567] on button "Cancel" at bounding box center [918, 565] width 107 height 35
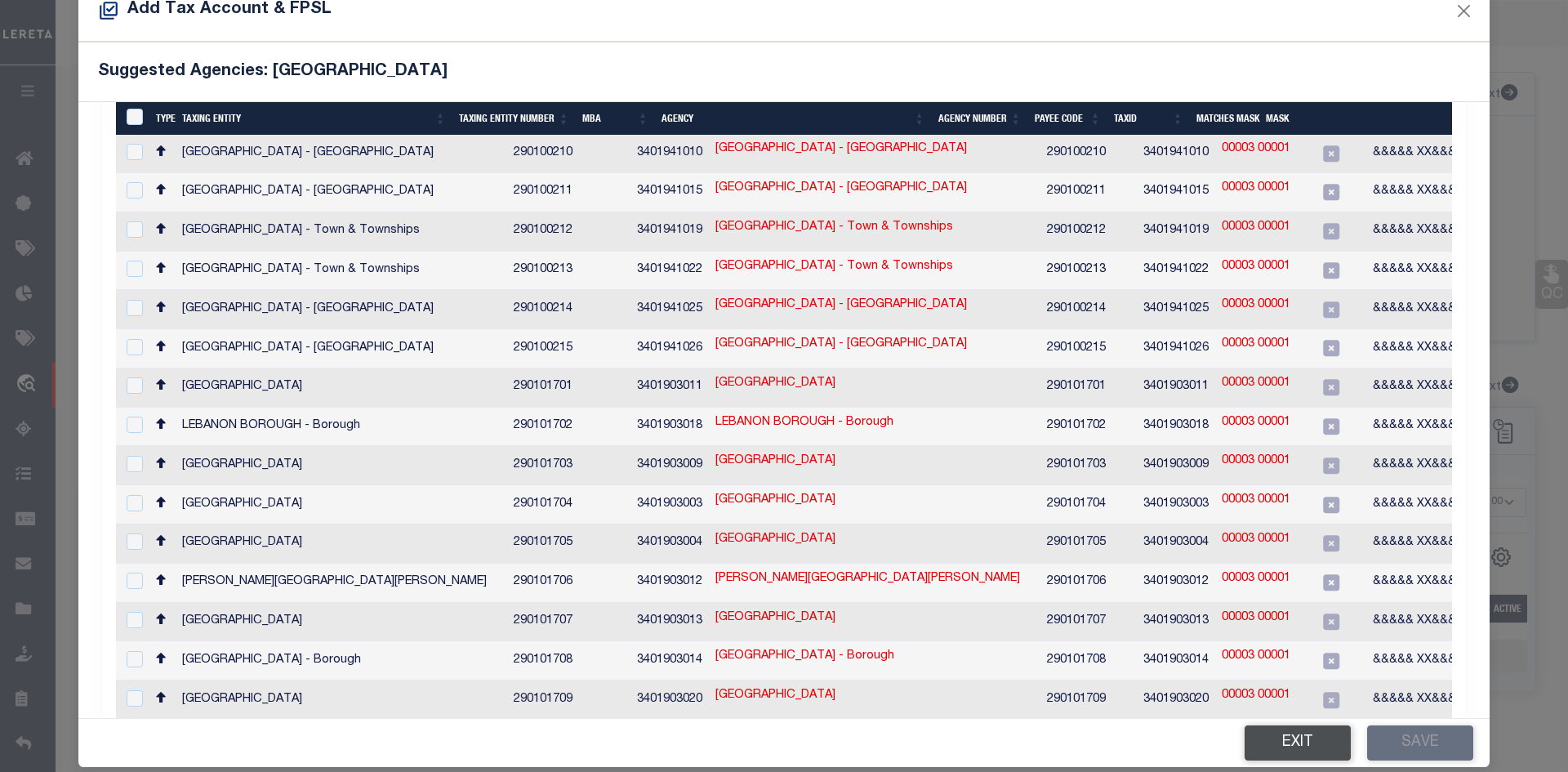
click at [1302, 738] on button "Exit" at bounding box center [1297, 743] width 107 height 35
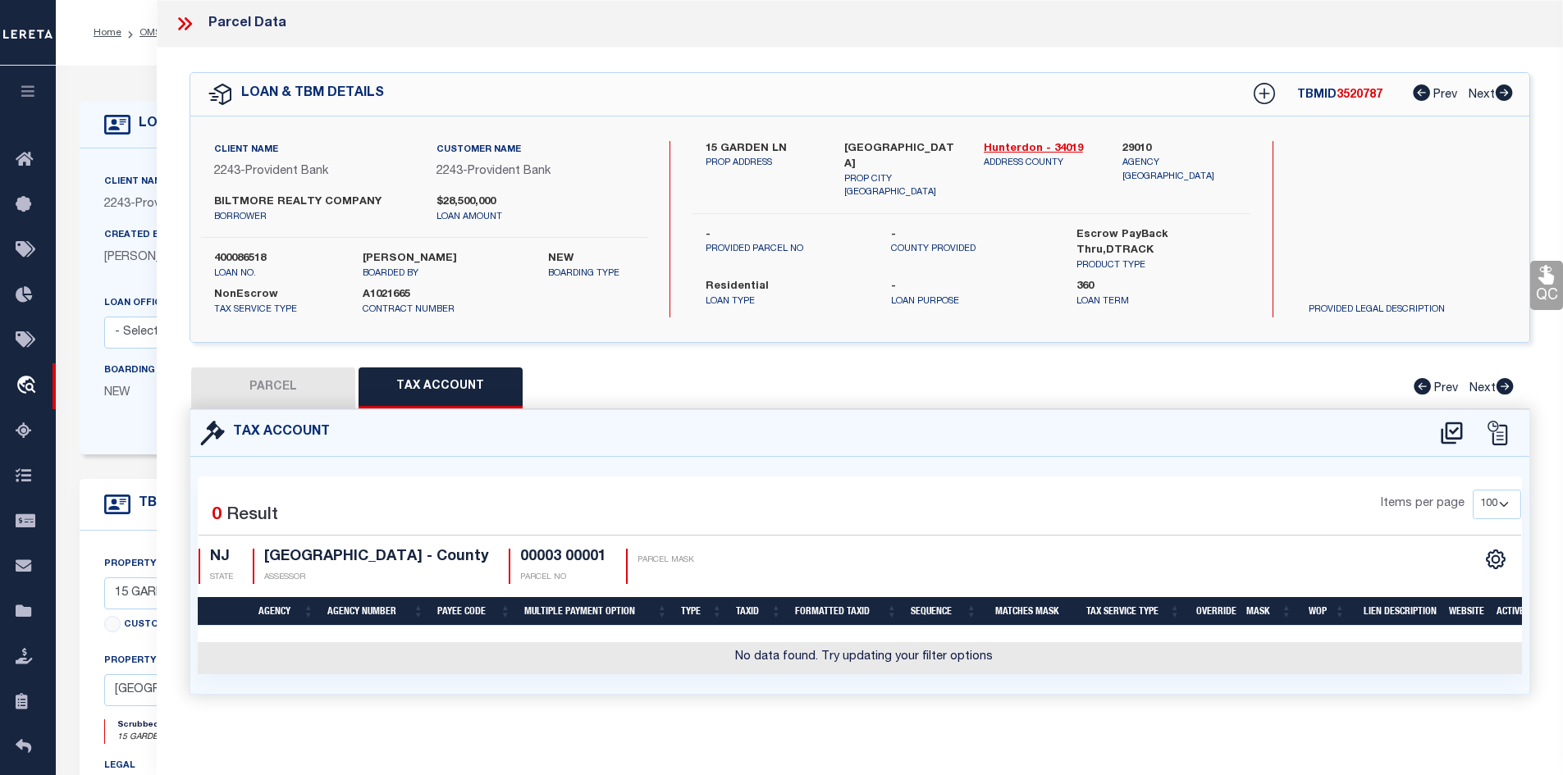
click at [274, 381] on button "PARCEL" at bounding box center [273, 388] width 164 height 41
select select "AS"
select select
checkbox input "false"
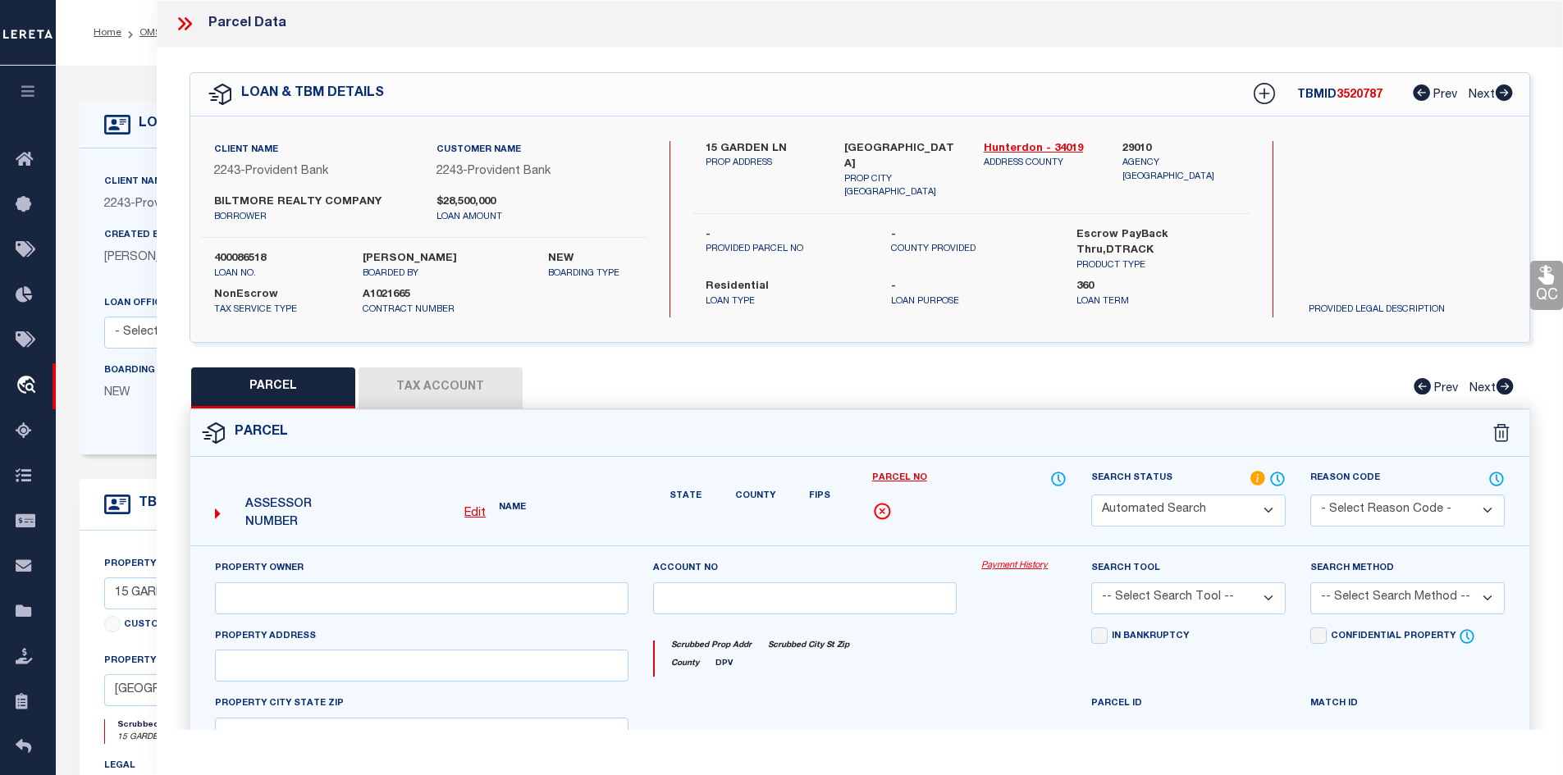
select select "IP"
type input "Biltmore Realty Company Llc"
select select "AGW"
type input "[STREET_ADDRESS]"
type textarea "Block:1,Lot::3"
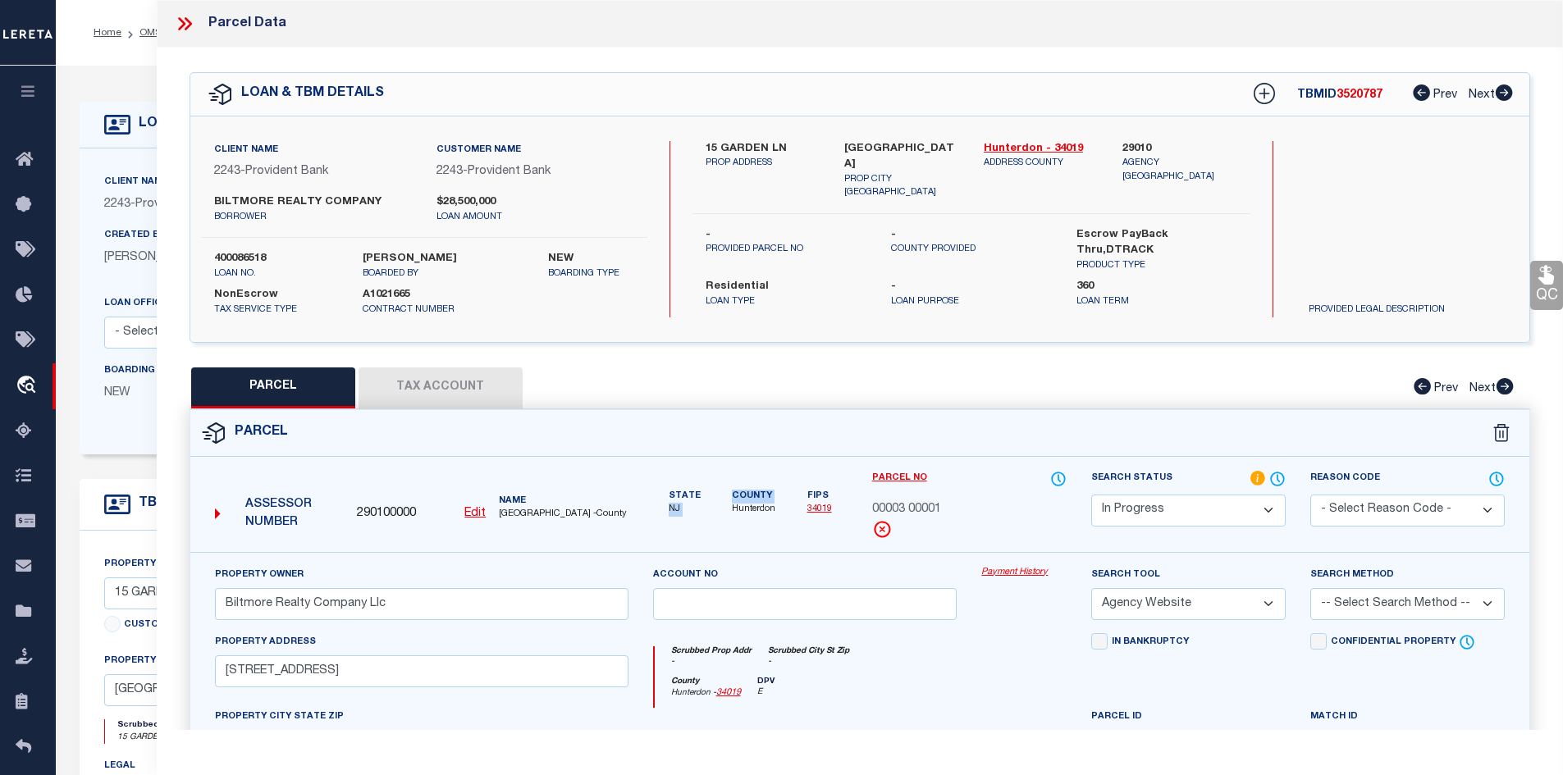
drag, startPoint x: 687, startPoint y: 505, endPoint x: 721, endPoint y: 507, distance: 33.7
click at [721, 507] on div "State [GEOGRAPHIC_DATA] County [GEOGRAPHIC_DATA] Fips 34019" at bounding box center [750, 493] width 194 height 47
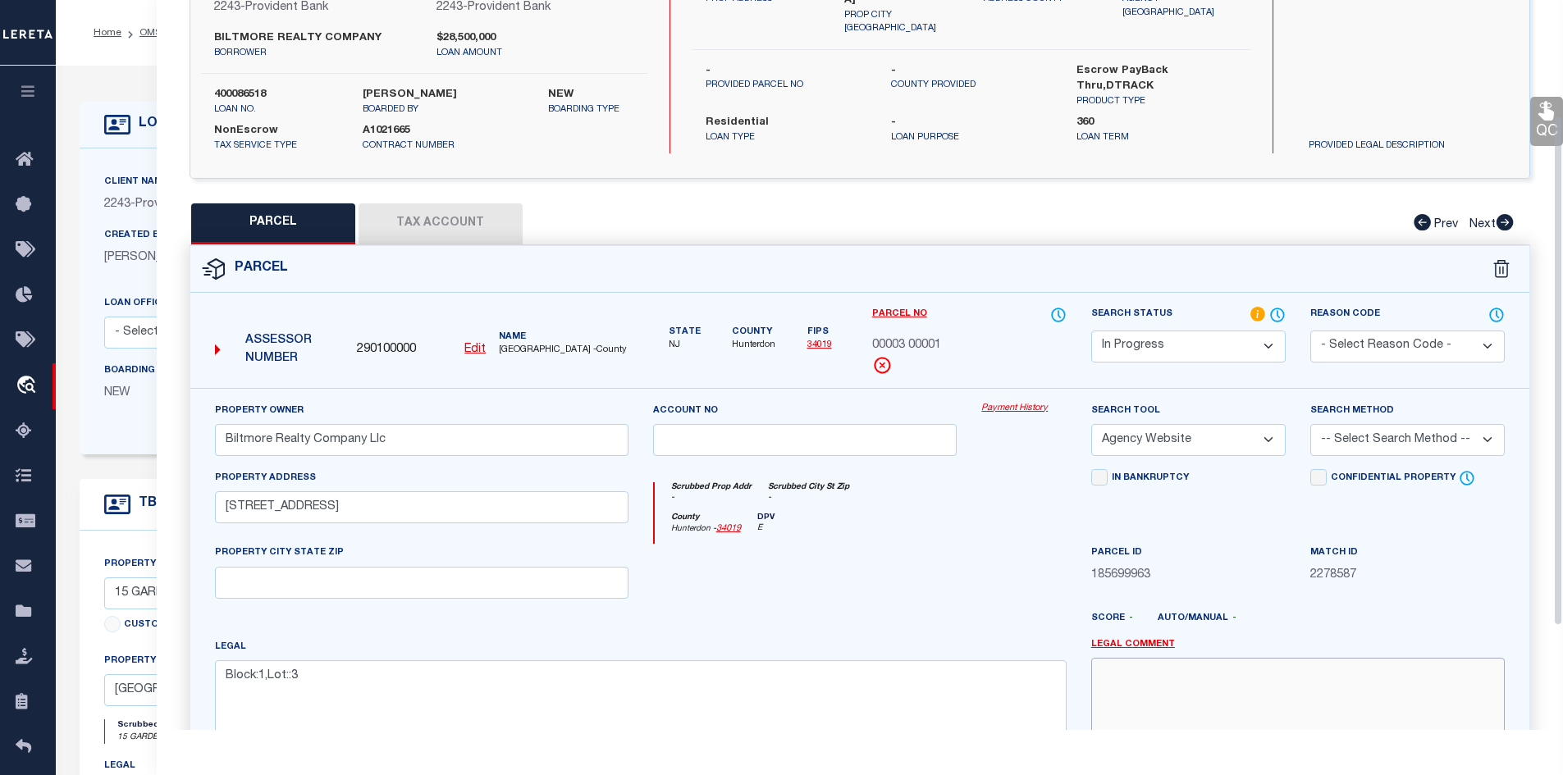
click at [1170, 686] on textarea at bounding box center [1297, 709] width 413 height 103
drag, startPoint x: 870, startPoint y: 341, endPoint x: 942, endPoint y: 342, distance: 72.2
click at [942, 342] on div "Parcel No 00003 00001" at bounding box center [969, 347] width 219 height 82
copy span "00003 00001"
click at [1462, 678] on textarea "Unable to add parcel ID ,due to edit mask issue parcel number-" at bounding box center [1297, 709] width 413 height 103
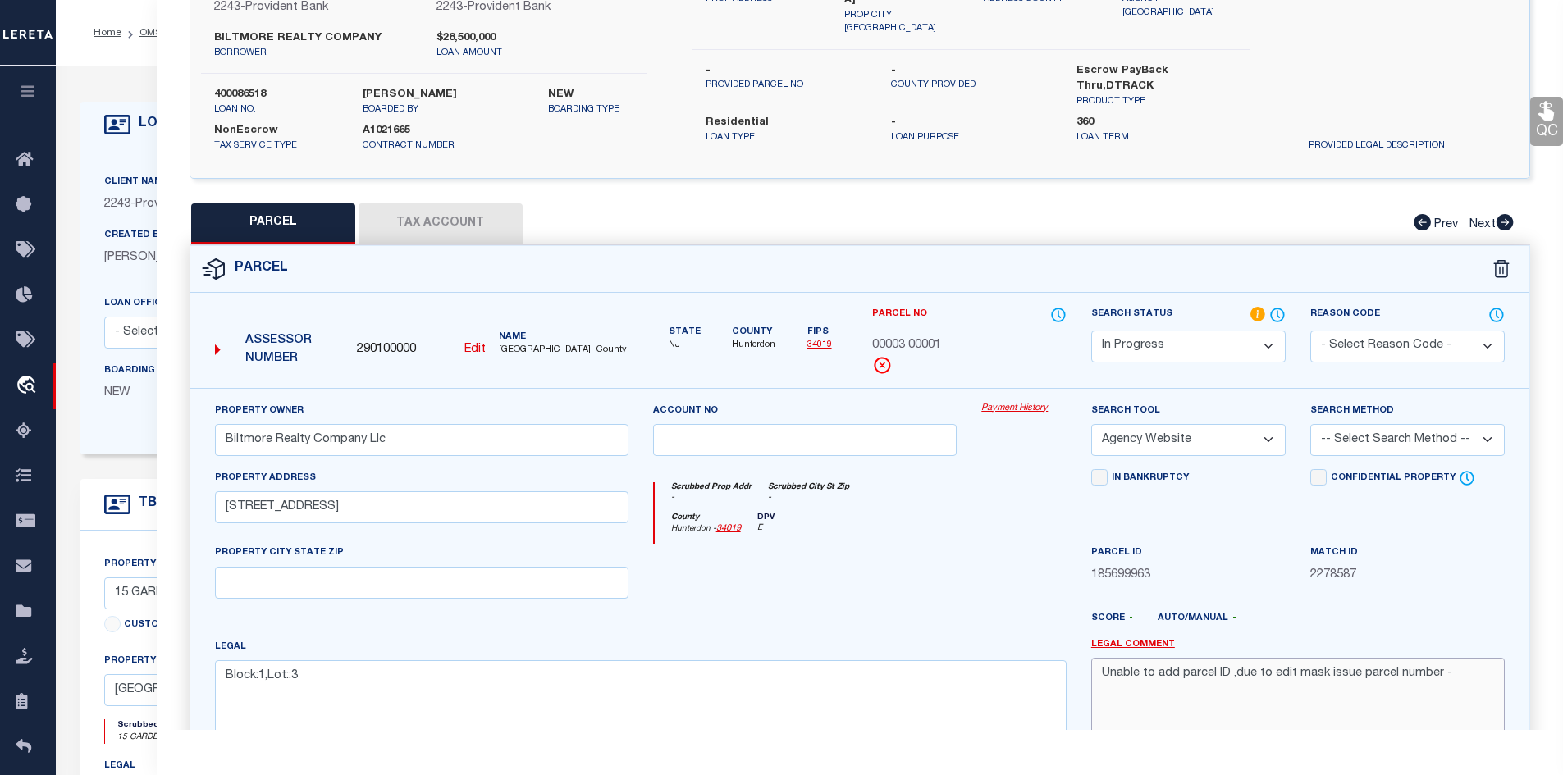
paste textarea "00003 00001"
type textarea "Unable to add parcel ID ,due to edit mask issue parcel number - 00003 00001"
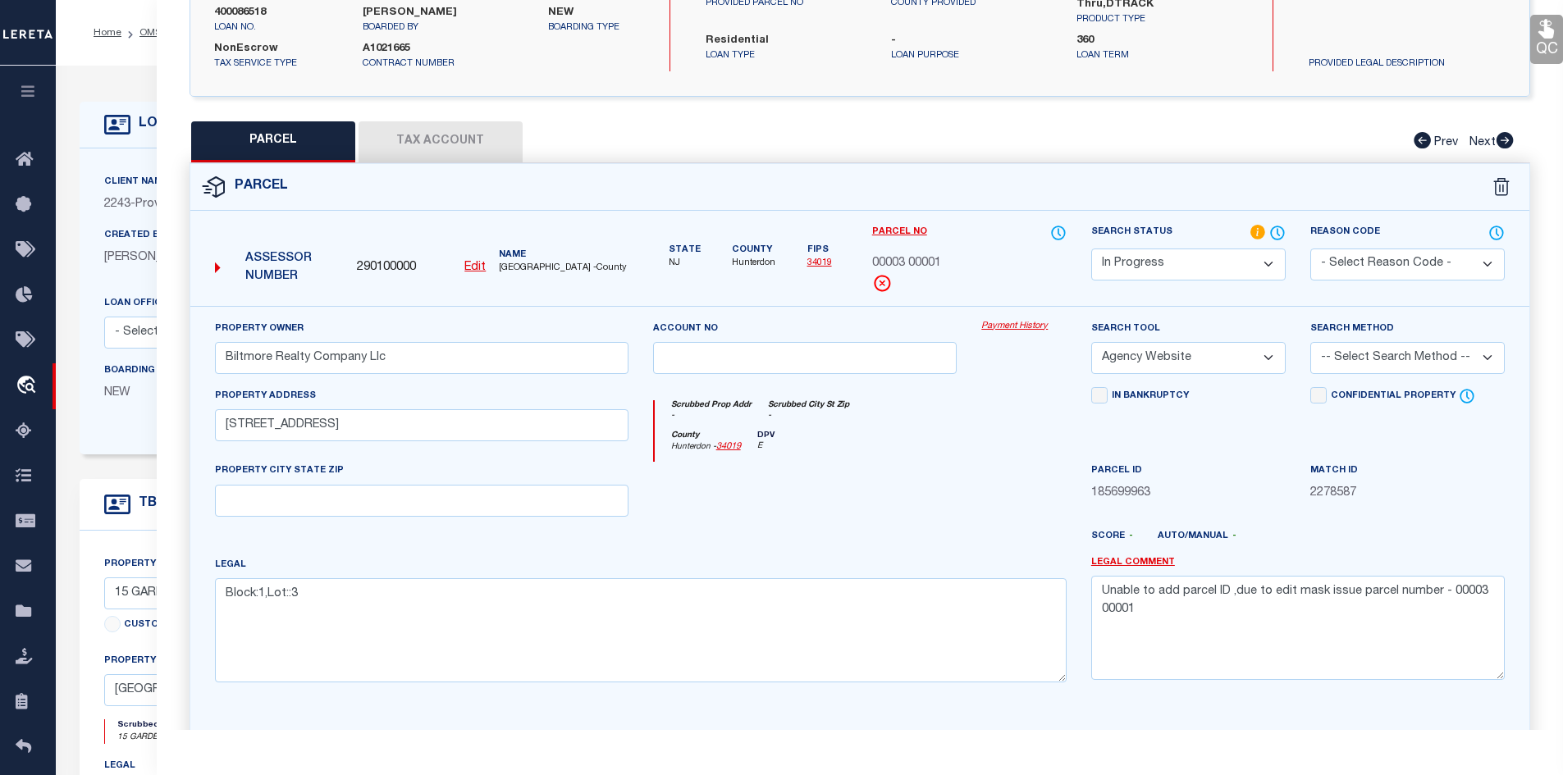
click at [1260, 252] on select "Automated Search Bad Parcel Complete Duplicate Parcel High Dollar Reporting In …" at bounding box center [1188, 265] width 194 height 32
click at [1091, 249] on select "Automated Search Bad Parcel Complete Duplicate Parcel High Dollar Reporting In …" at bounding box center [1188, 265] width 194 height 32
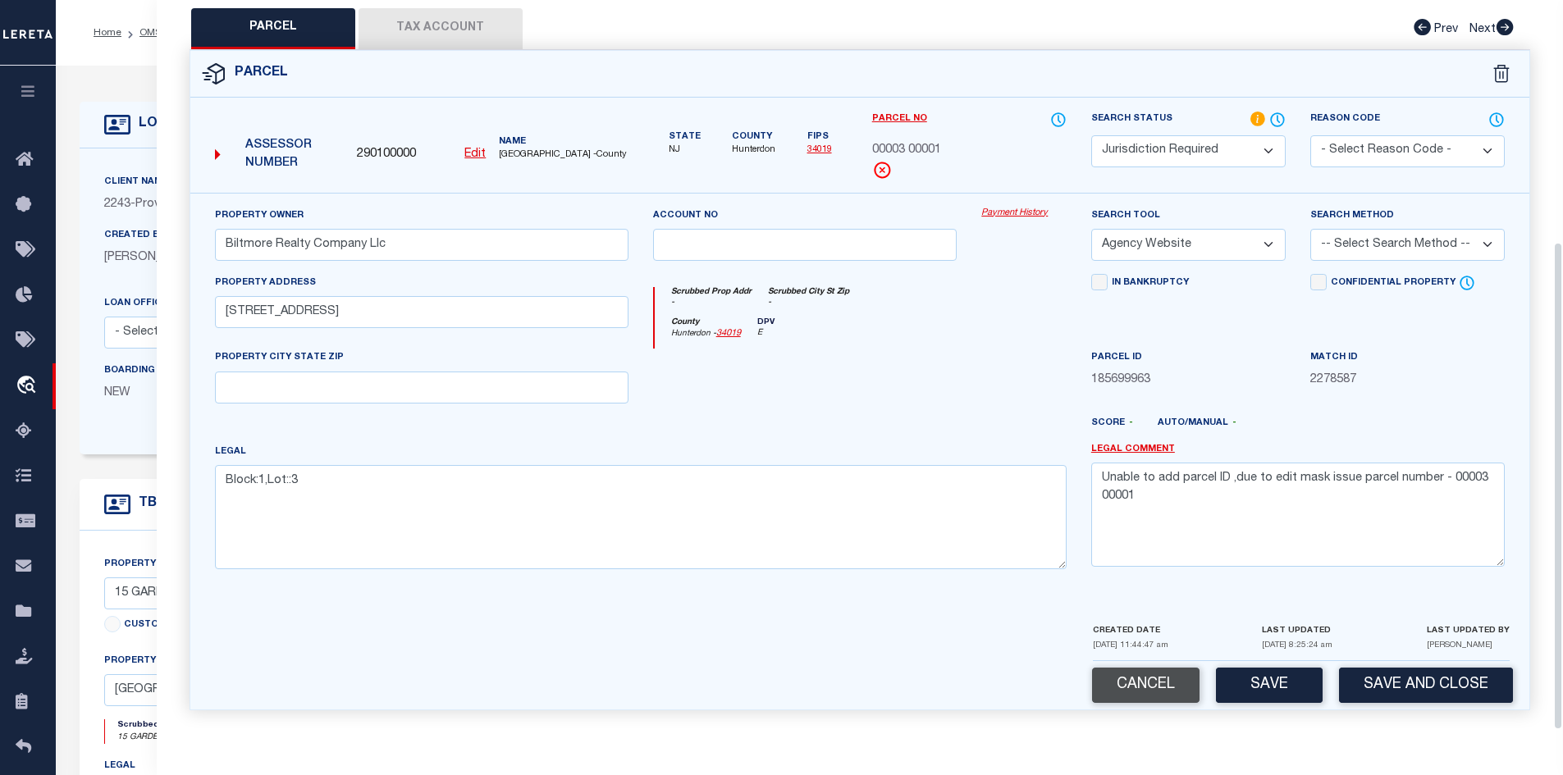
scroll to position [82, 0]
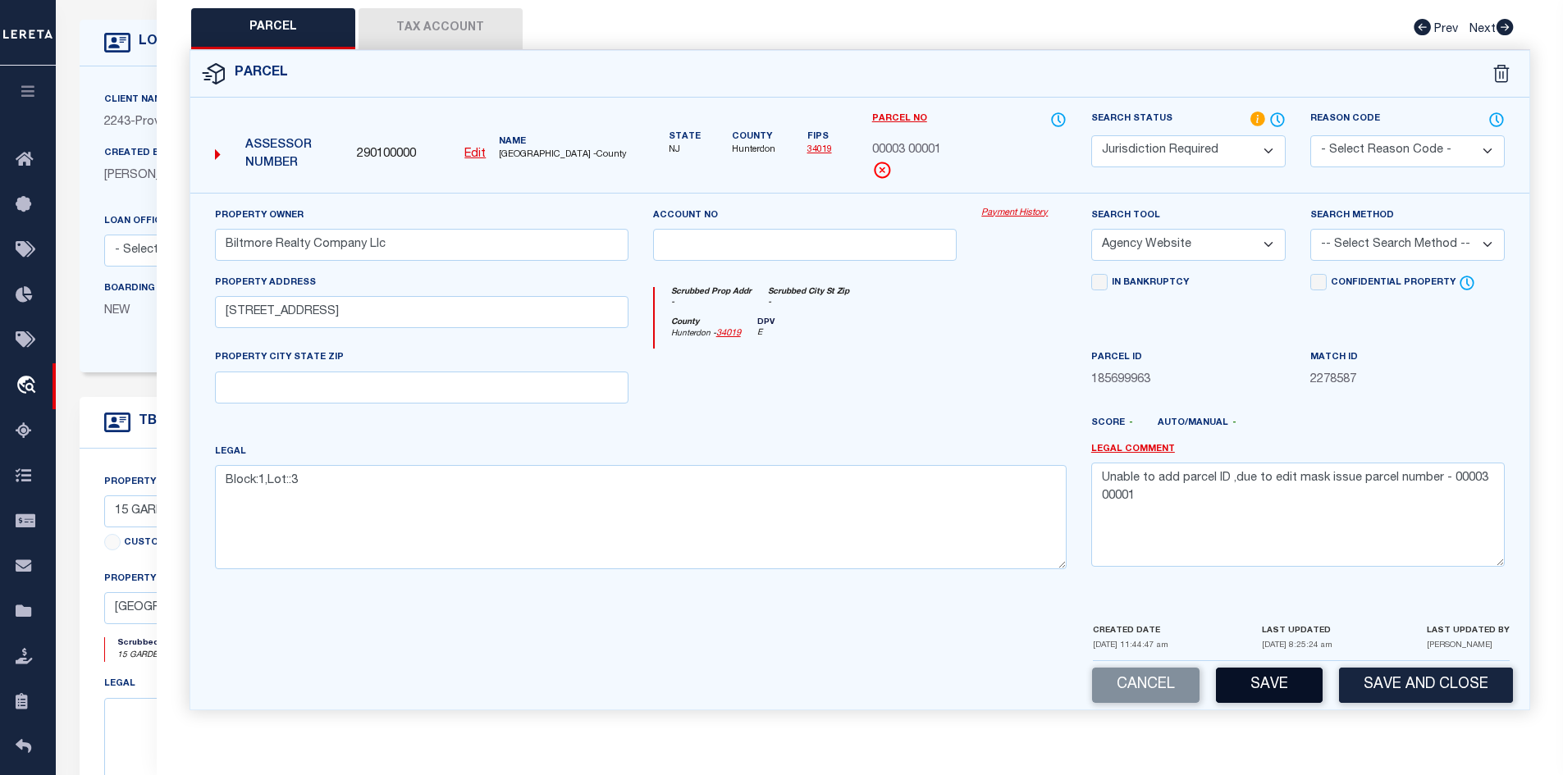
click at [1263, 684] on button "Save" at bounding box center [1269, 685] width 107 height 35
select select "AS"
select select
checkbox input "false"
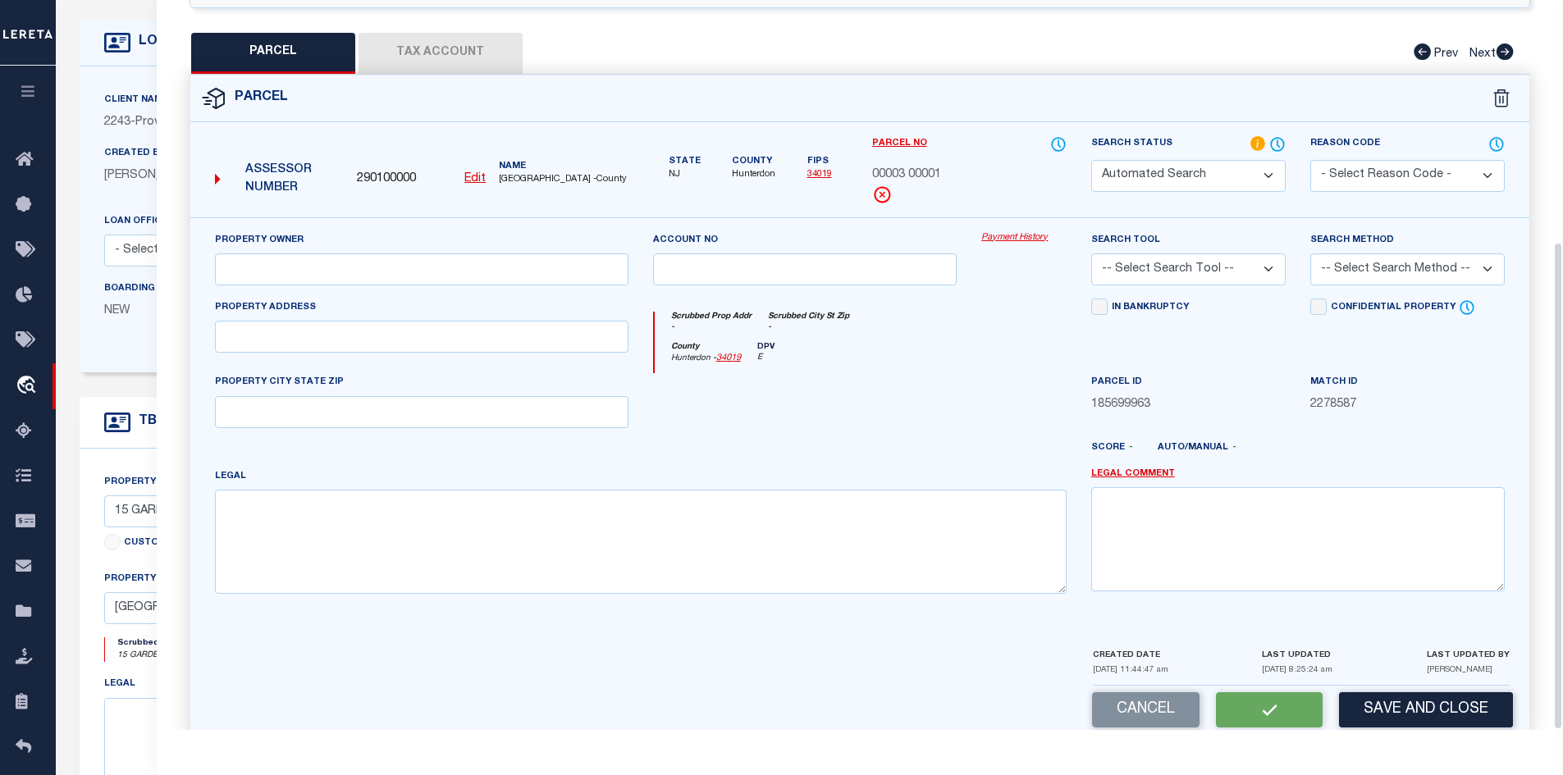
select select "JR"
type input "Biltmore Realty Company Llc"
select select "AGW"
type input "[STREET_ADDRESS]"
type textarea "Block:1,Lot::3"
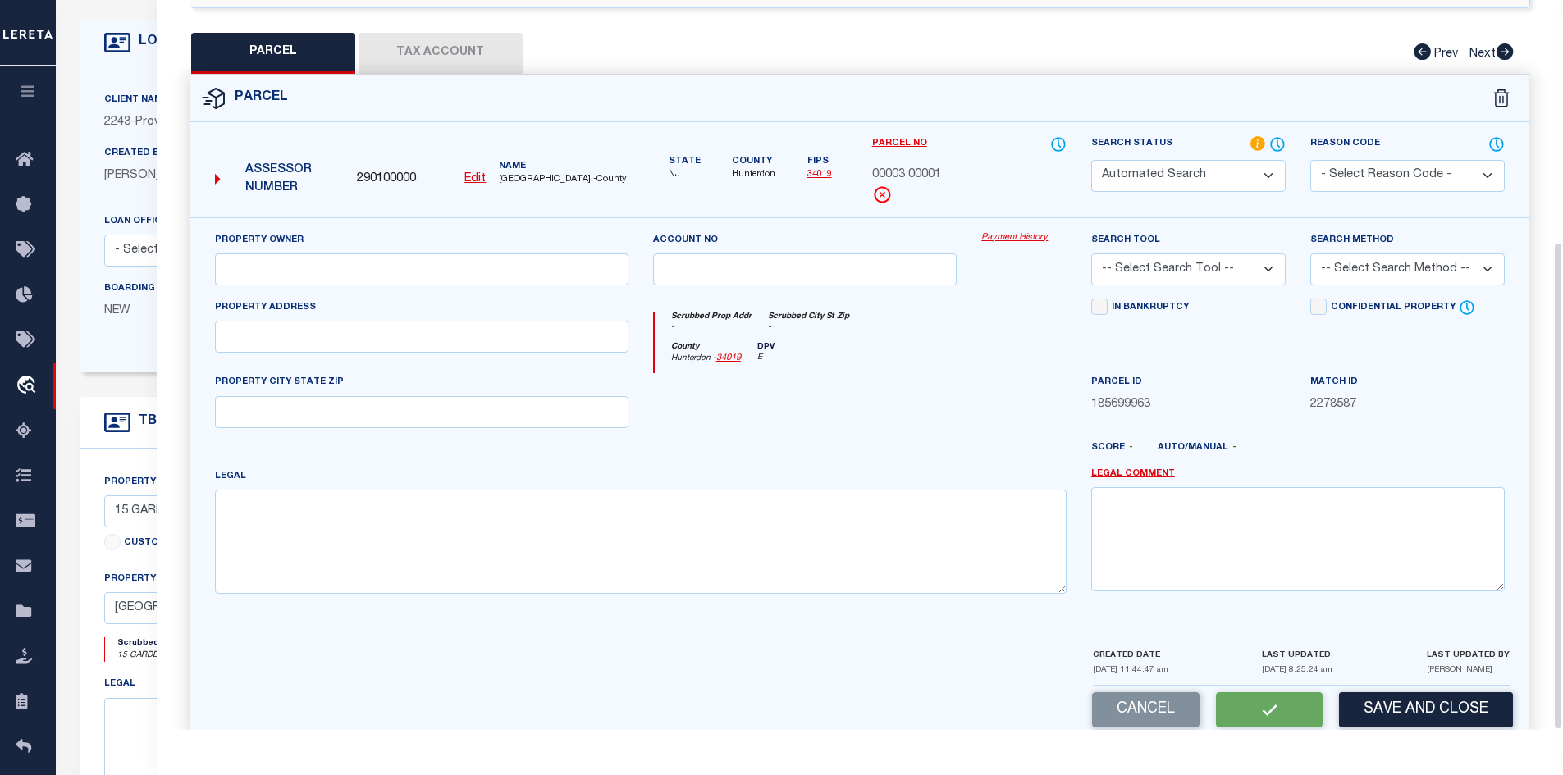
type textarea "Unable to add parcel ID ,due to edit mask issue parcel number - 00003 00001"
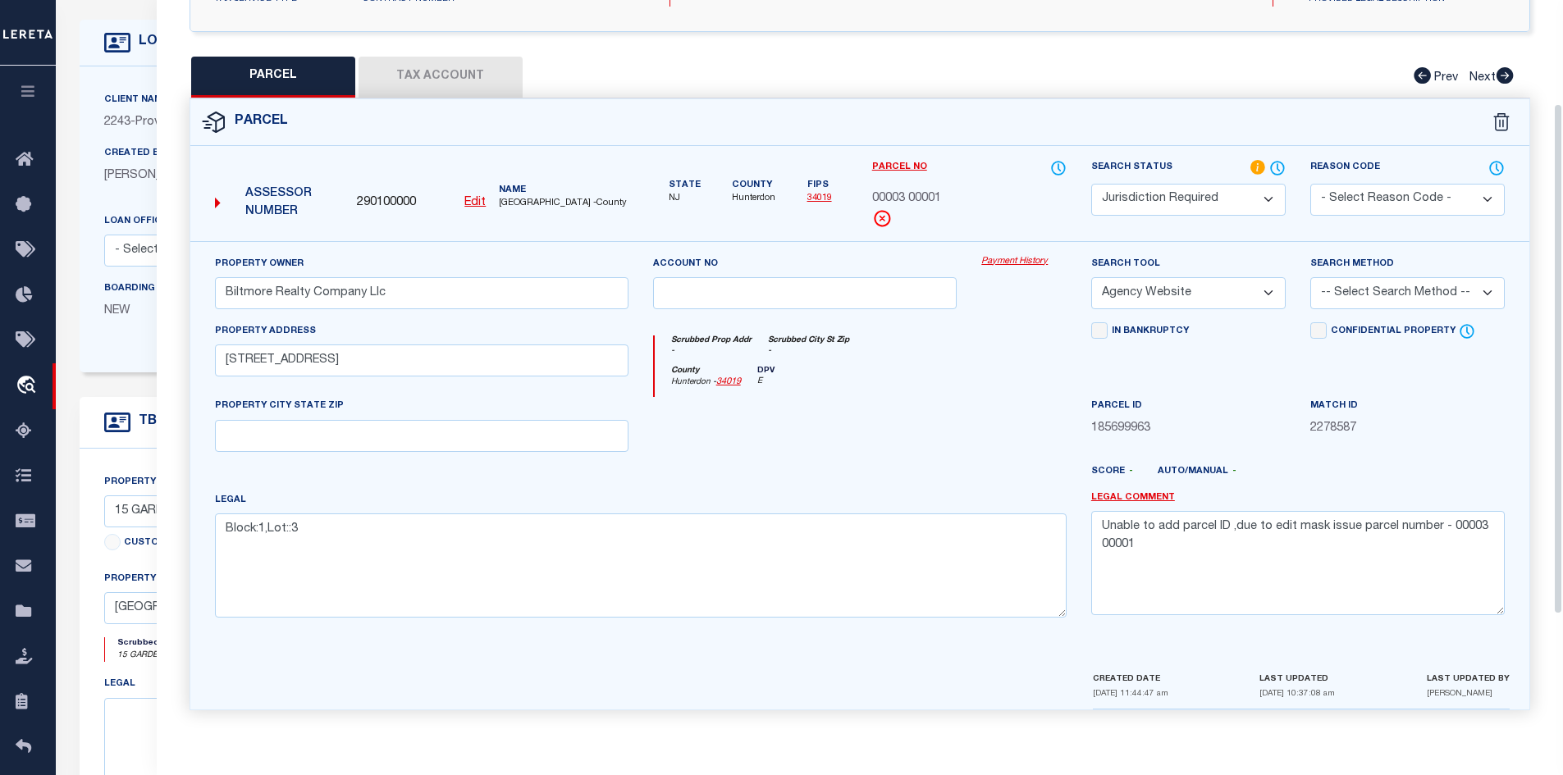
scroll to position [0, 0]
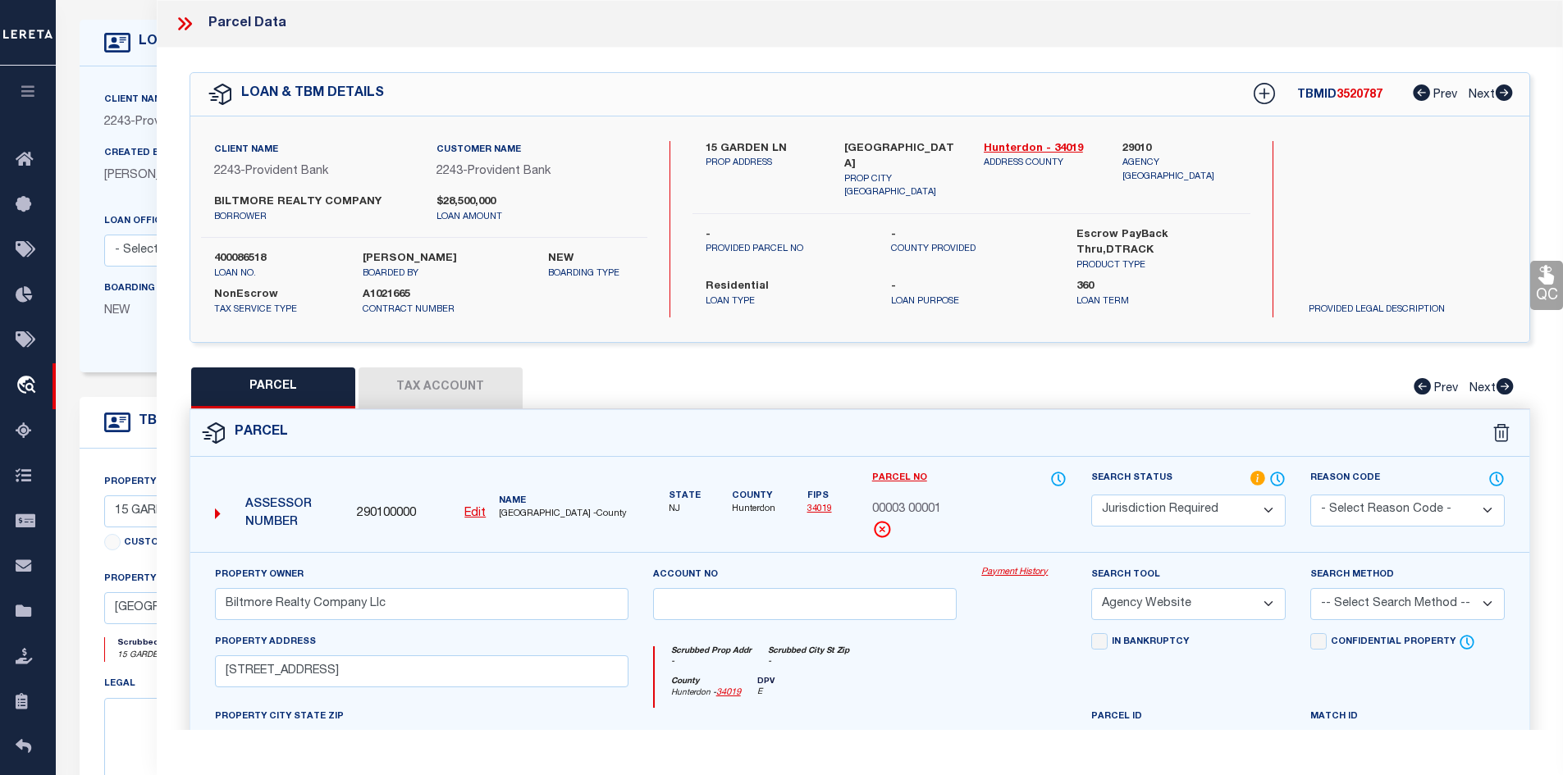
click at [182, 23] on icon at bounding box center [181, 23] width 7 height 13
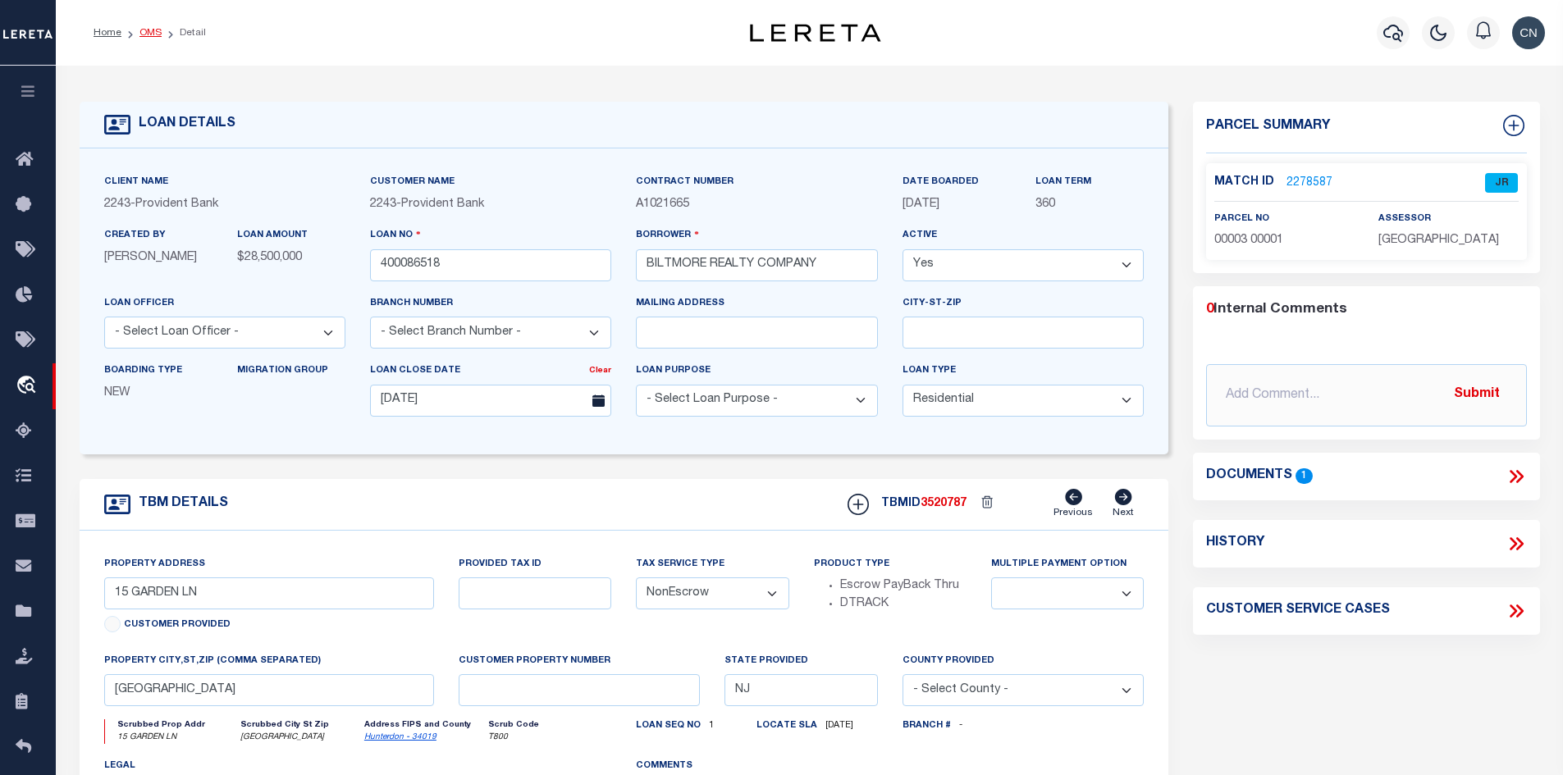
click at [144, 28] on link "OMS" at bounding box center [150, 33] width 22 height 10
